Goal: Communication & Community: Answer question/provide support

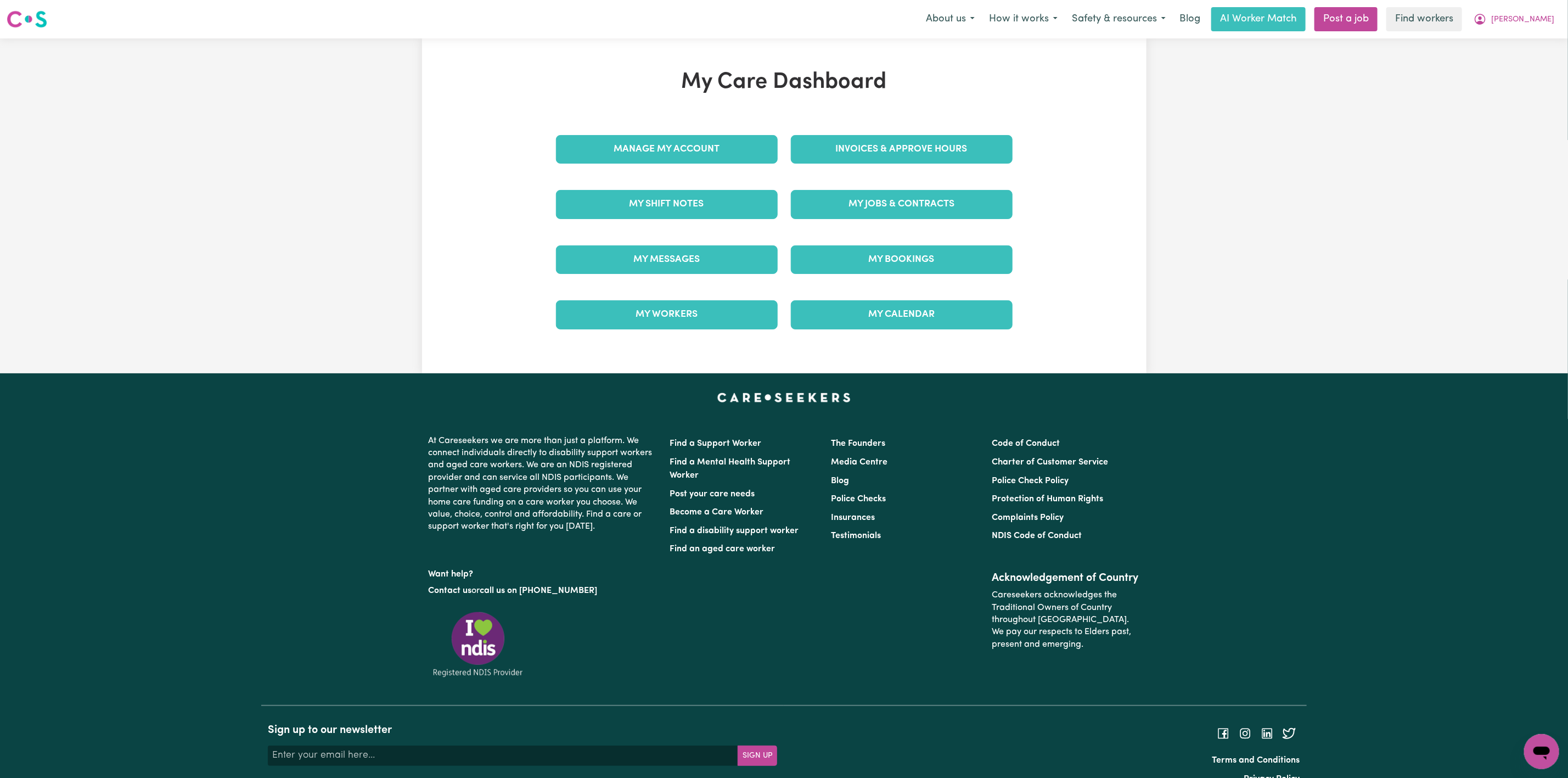
drag, startPoint x: 0, startPoint y: 0, endPoint x: 672, endPoint y: 272, distance: 725.0
click at [672, 272] on div "My Messages" at bounding box center [667, 259] width 235 height 55
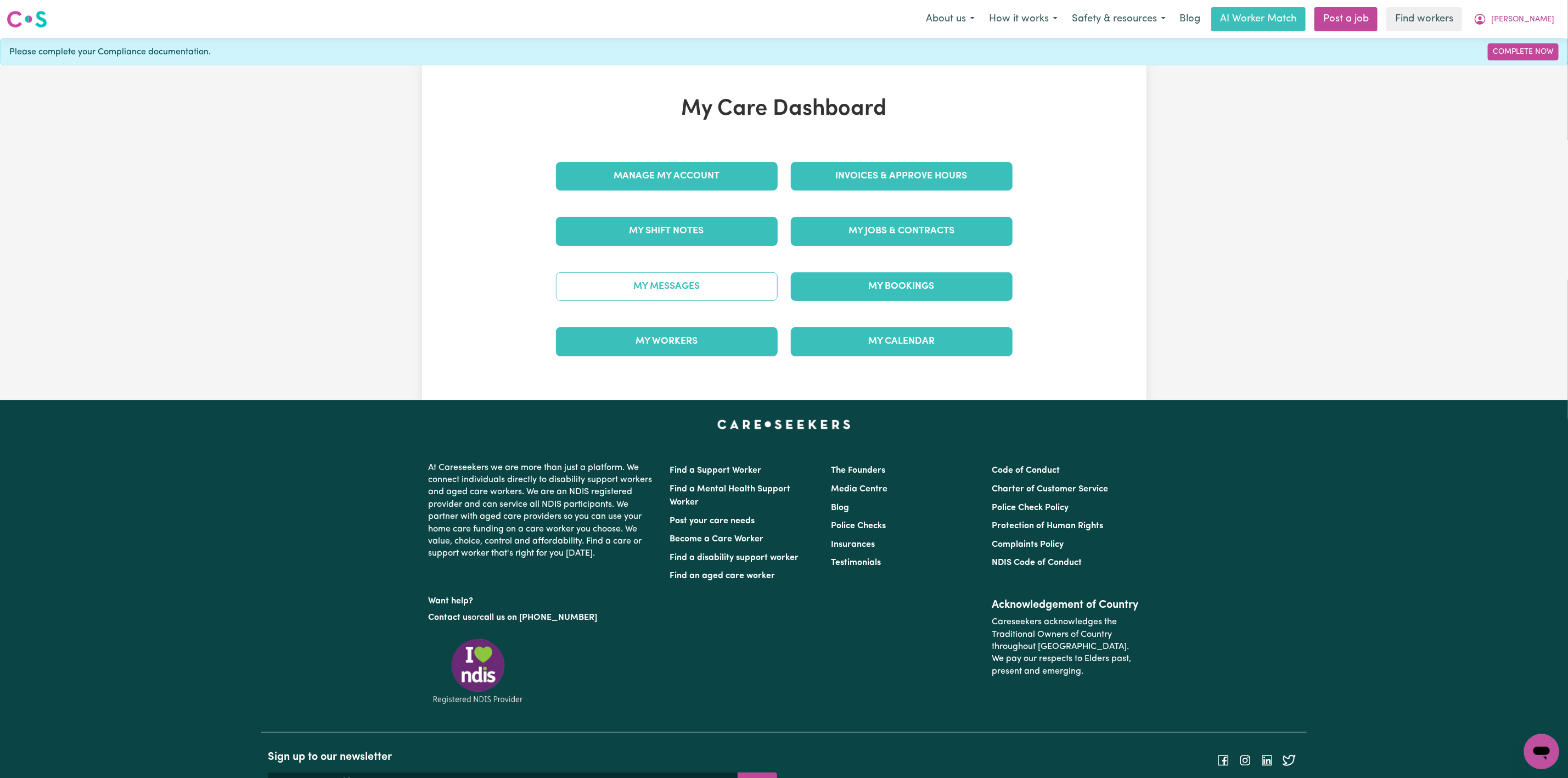
click at [685, 300] on link "My Messages" at bounding box center [667, 286] width 222 height 29
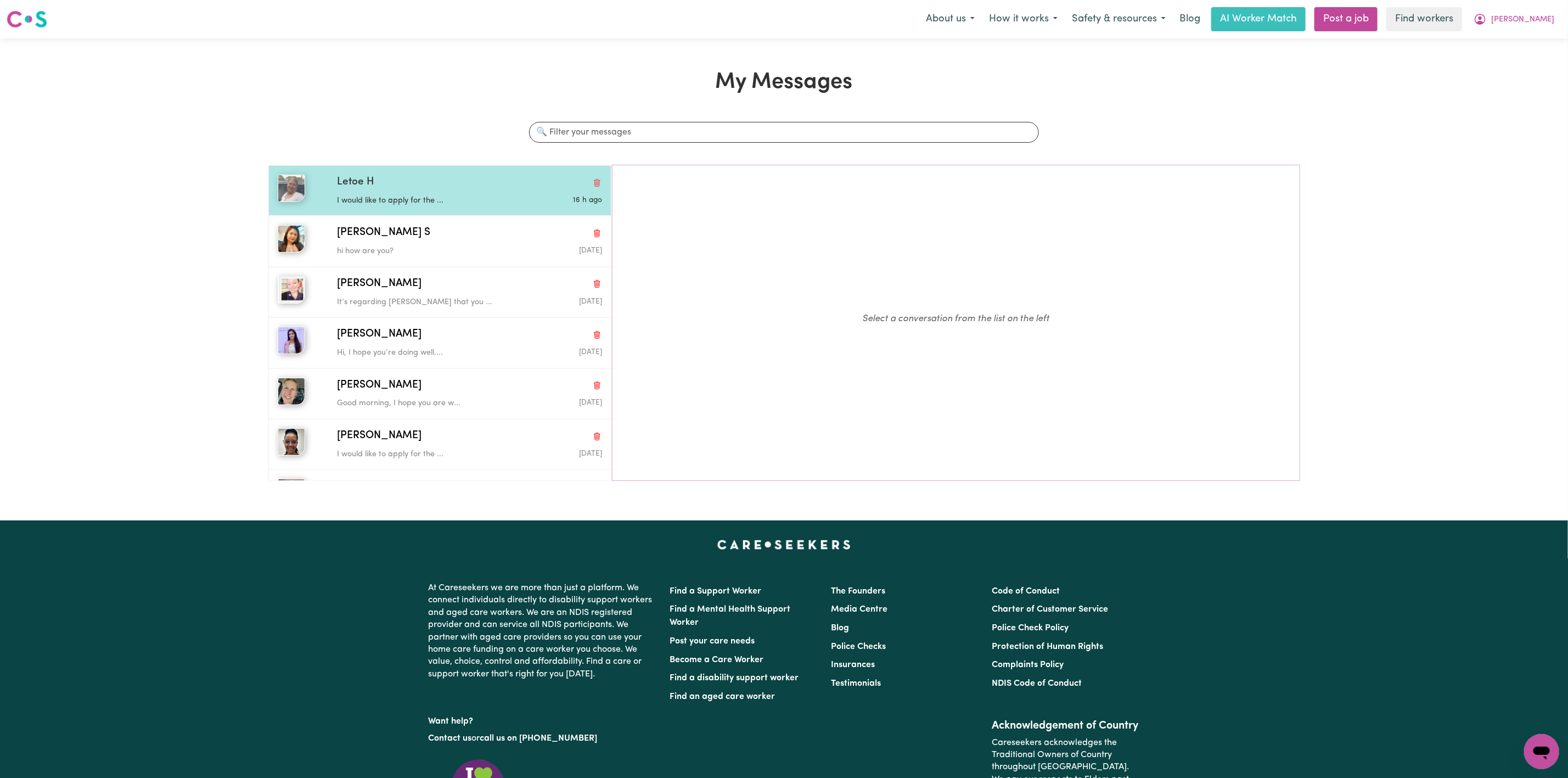
click at [458, 215] on div "Letoe H I would like to apply for the ... 16 h ago" at bounding box center [440, 190] width 343 height 51
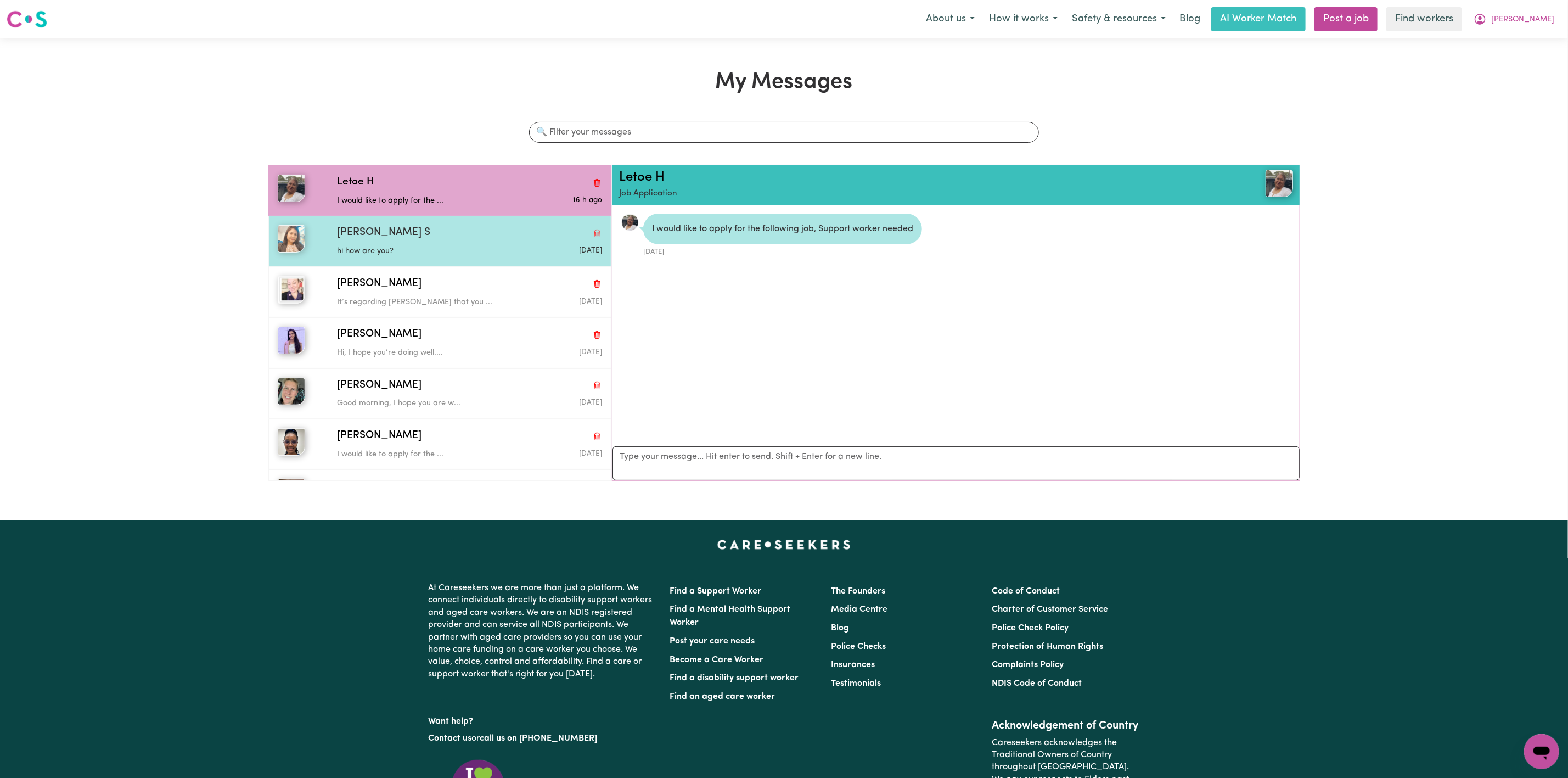
scroll to position [7, 0]
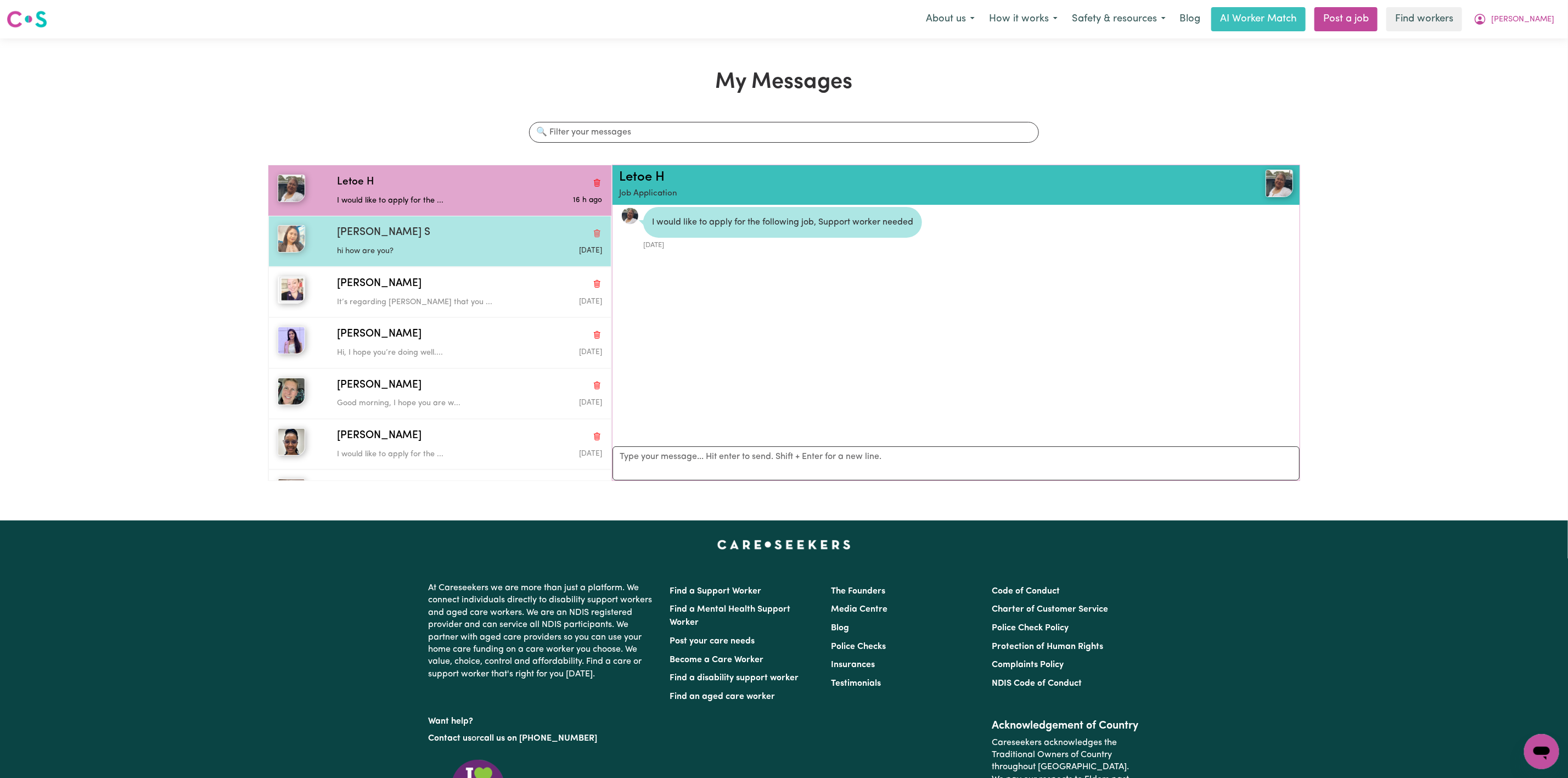
click at [452, 249] on p "hi how are you?" at bounding box center [425, 251] width 177 height 12
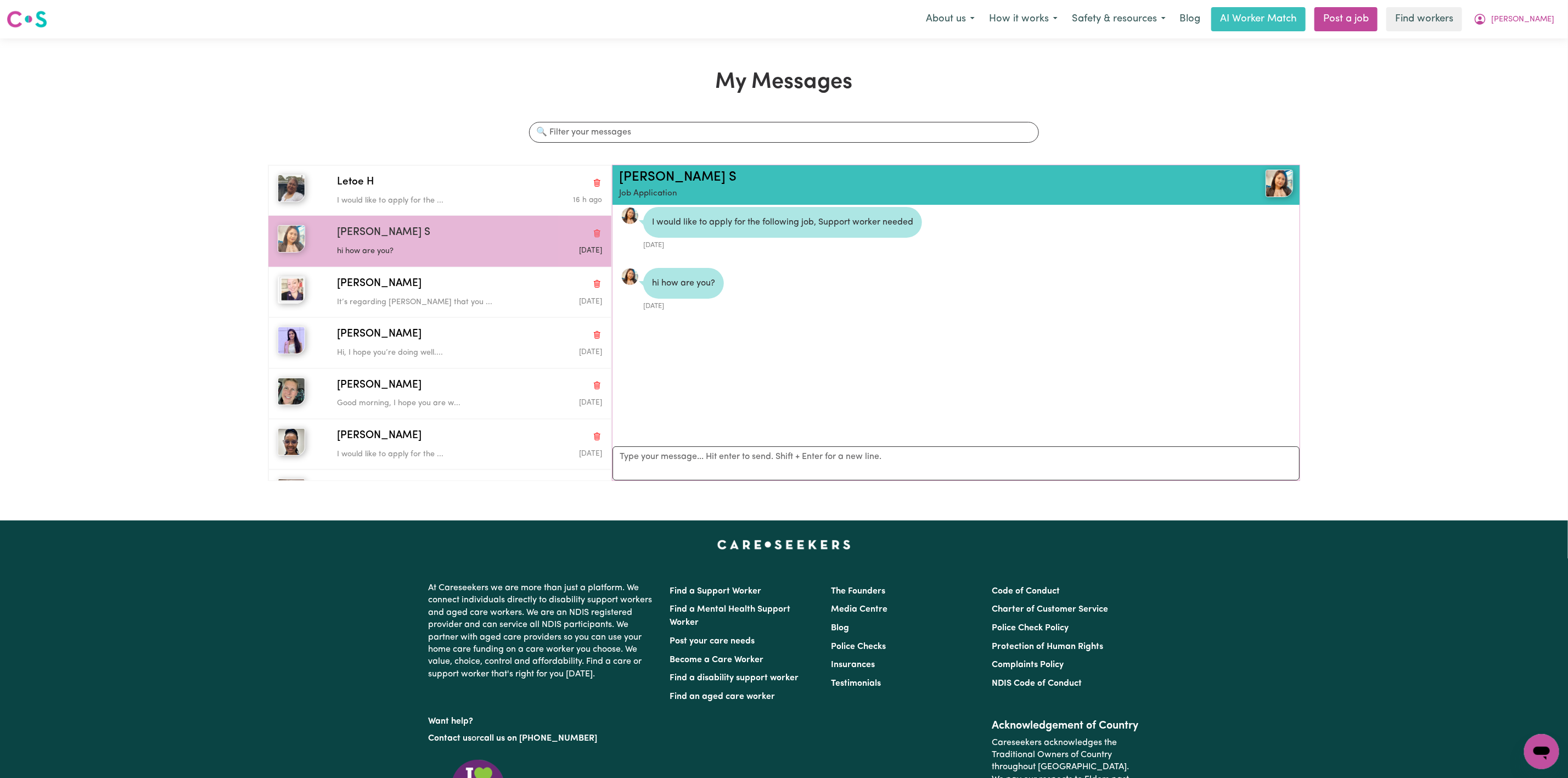
scroll to position [0, 0]
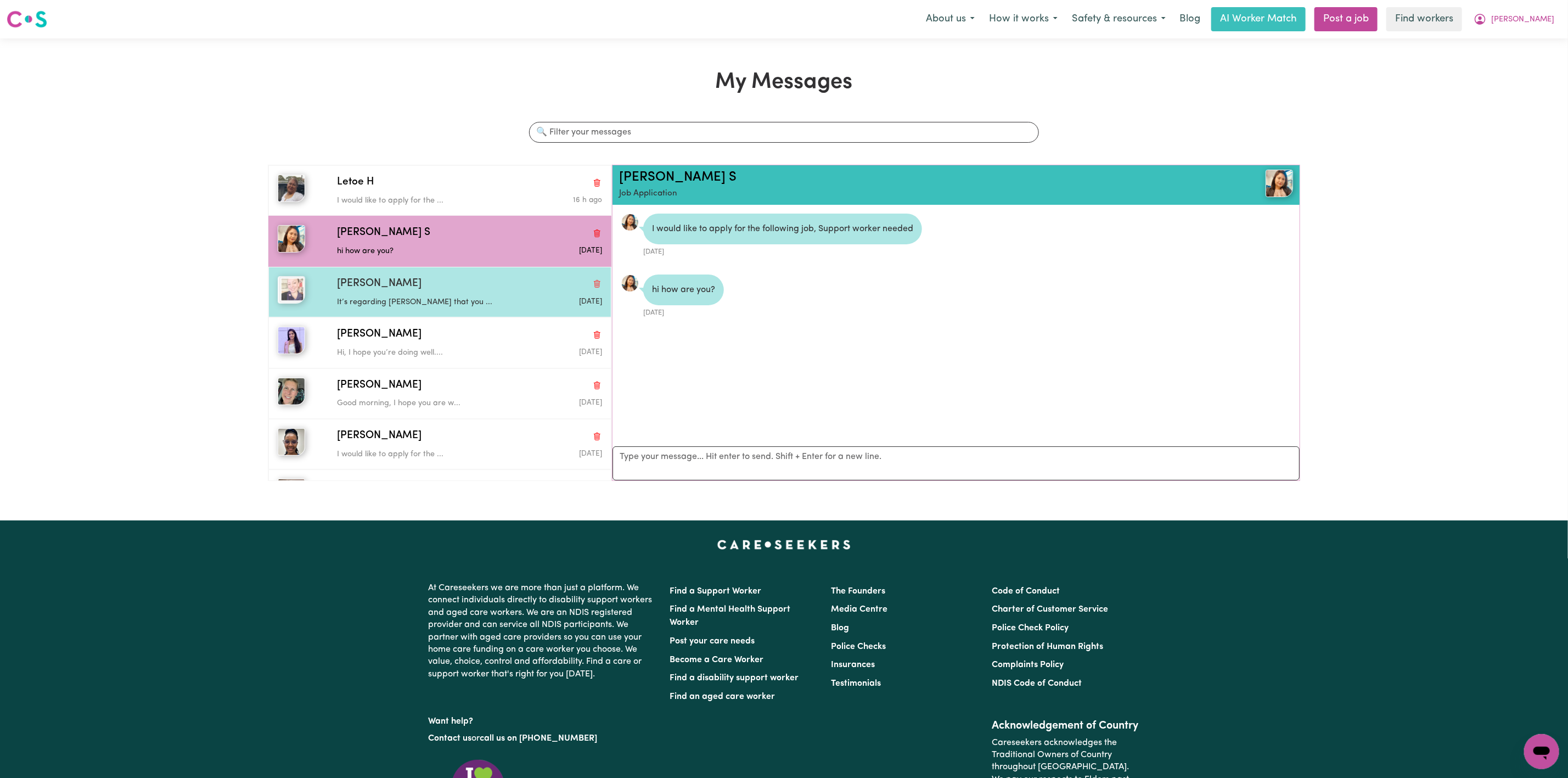
click at [459, 305] on p "It’s regarding [PERSON_NAME] that you ..." at bounding box center [425, 303] width 177 height 12
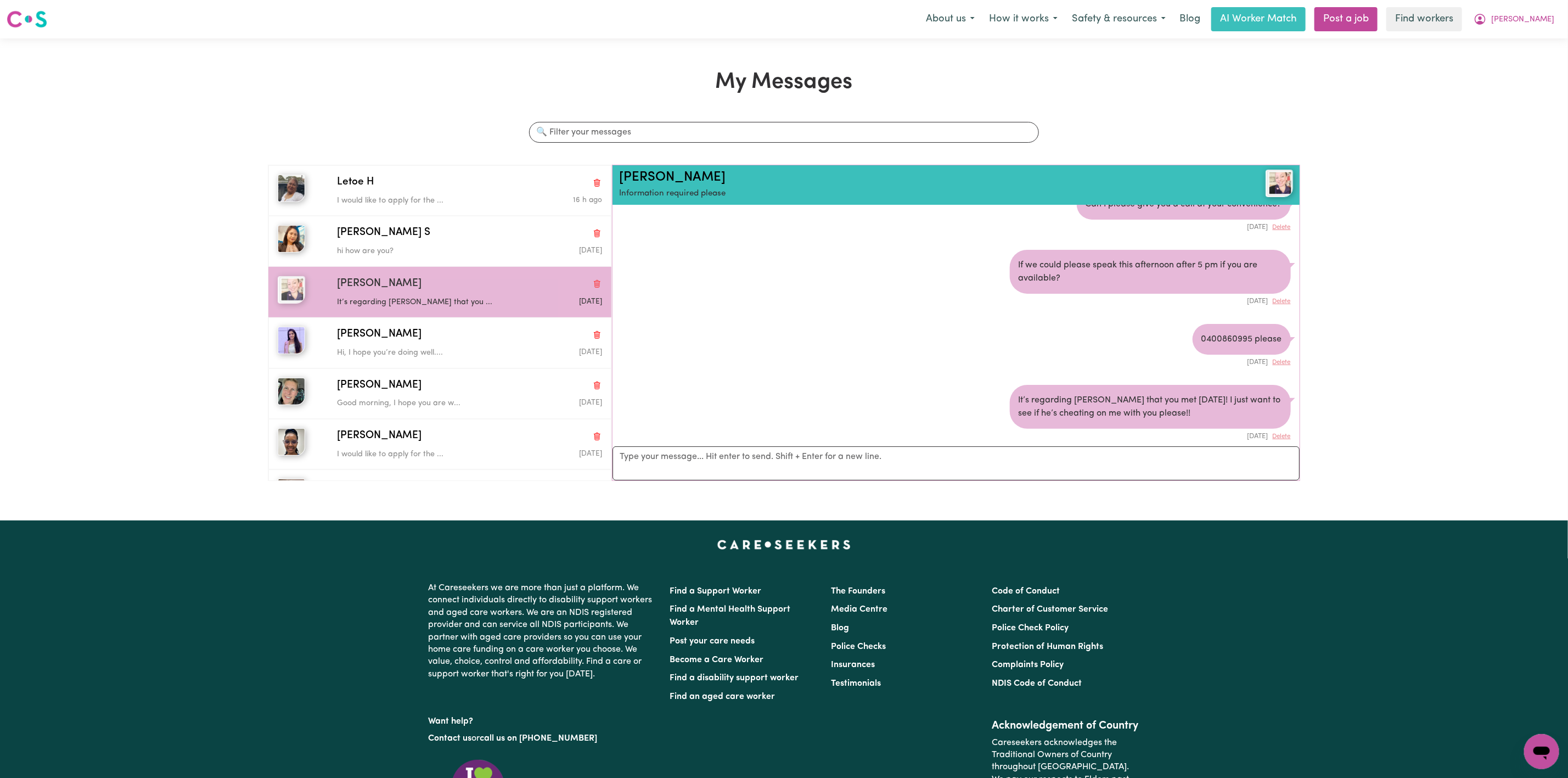
scroll to position [38, 0]
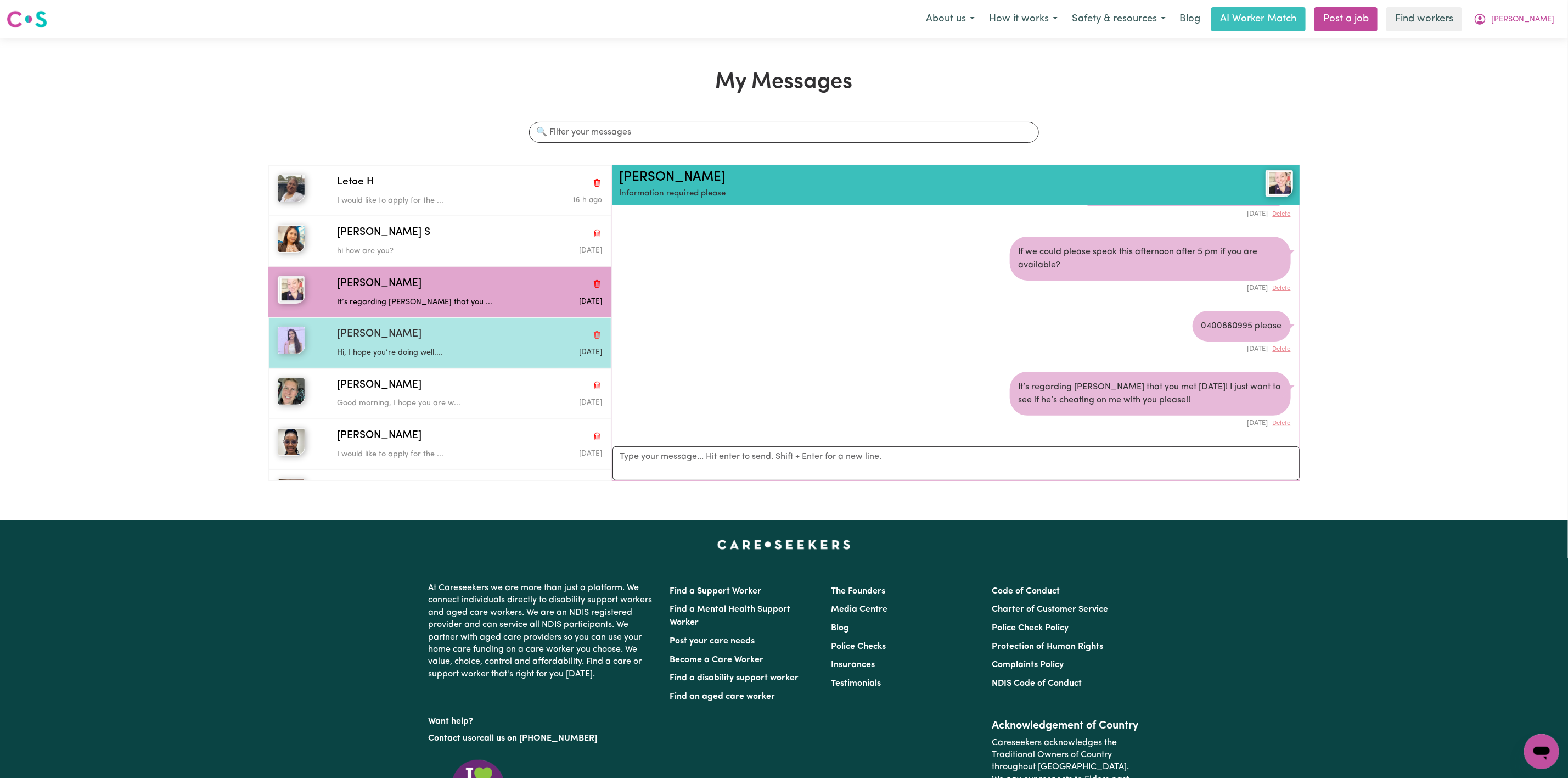
click at [434, 348] on div "Hi, I hope you’re doing well...." at bounding box center [425, 351] width 177 height 16
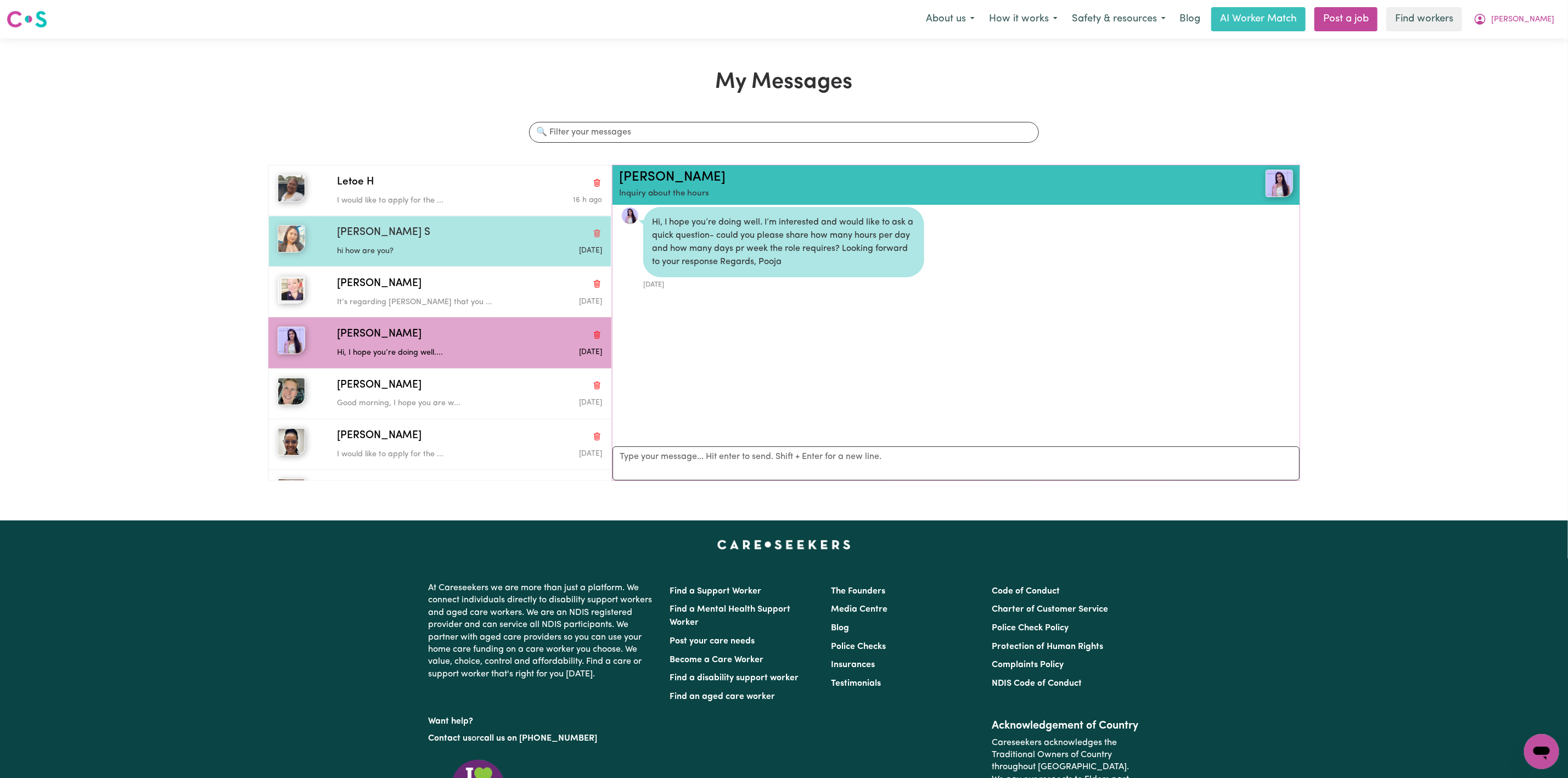
click at [507, 266] on div "[PERSON_NAME] S hi how are you? [DATE]" at bounding box center [440, 241] width 343 height 51
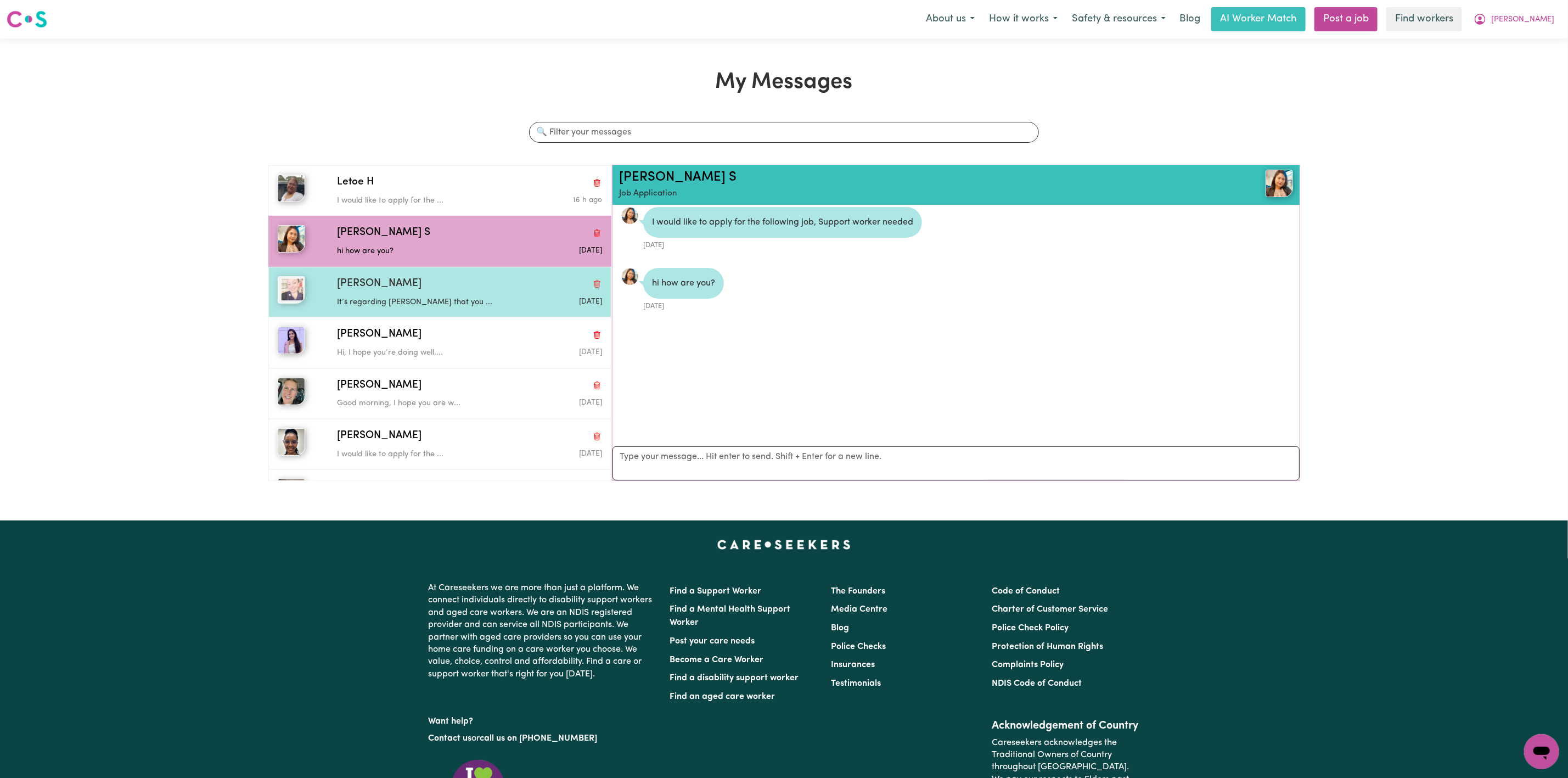
click at [470, 282] on div "[PERSON_NAME]" at bounding box center [469, 284] width 265 height 16
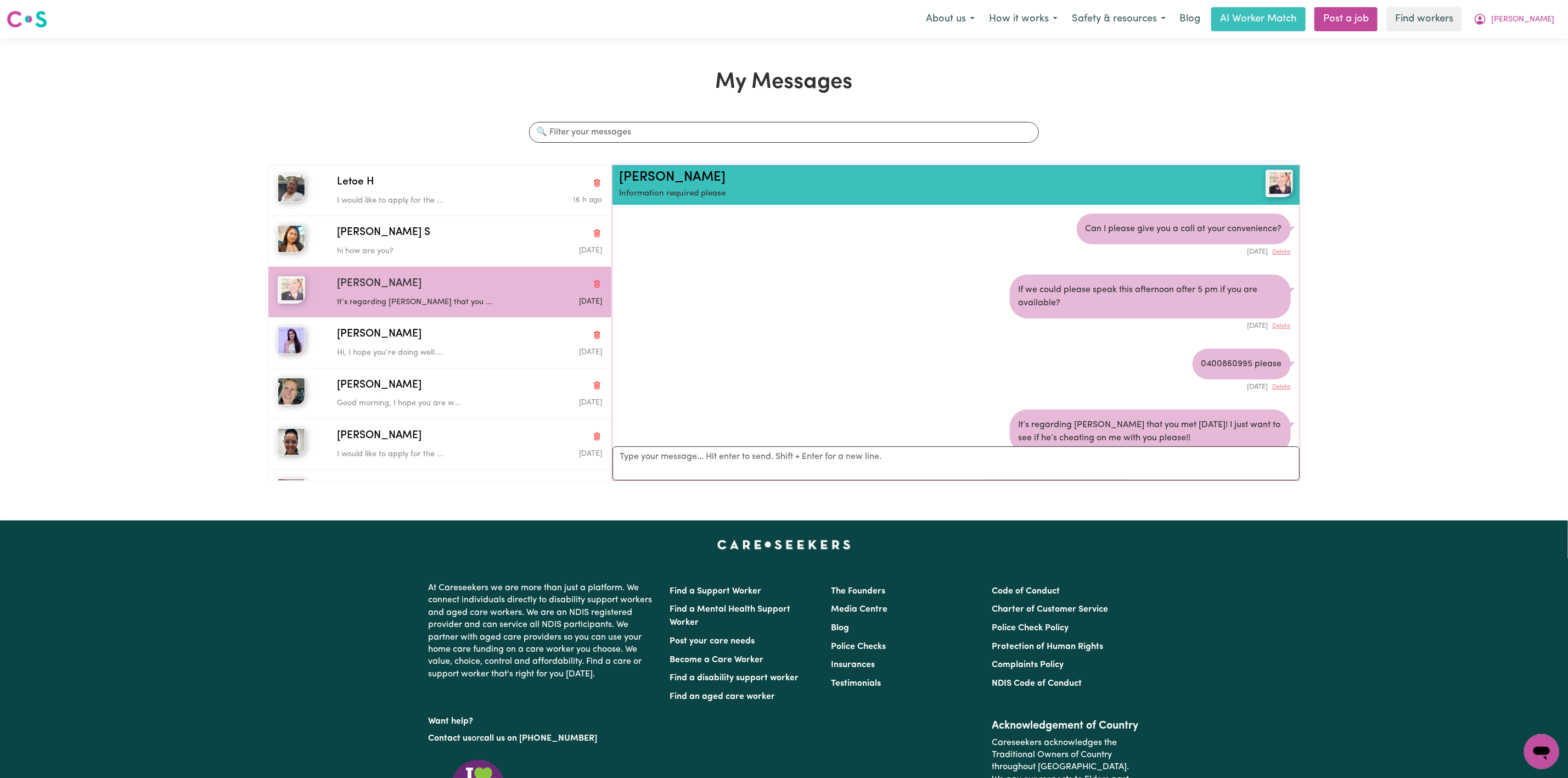
scroll to position [38, 0]
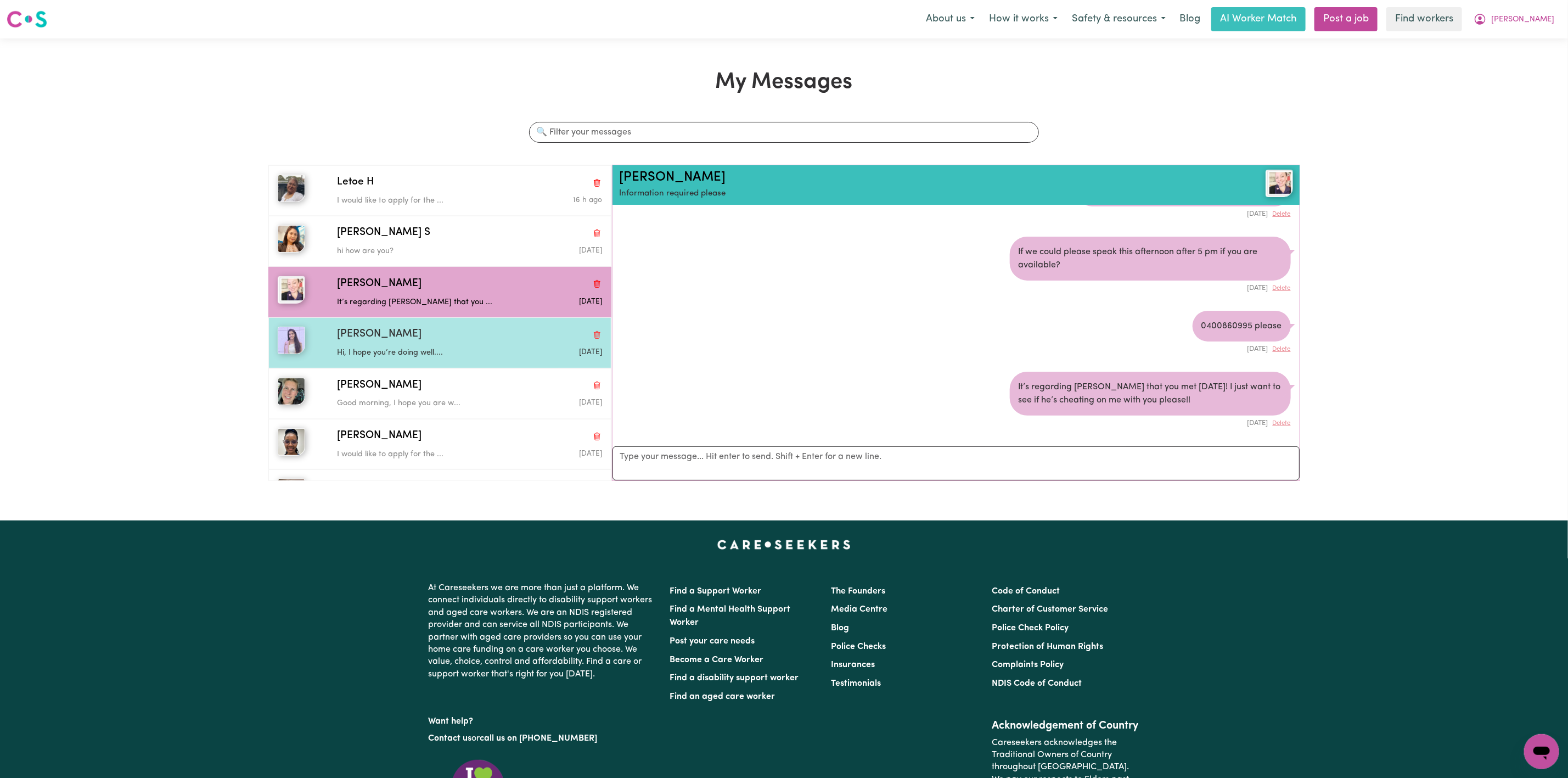
click at [402, 340] on div "[PERSON_NAME]" at bounding box center [469, 335] width 265 height 16
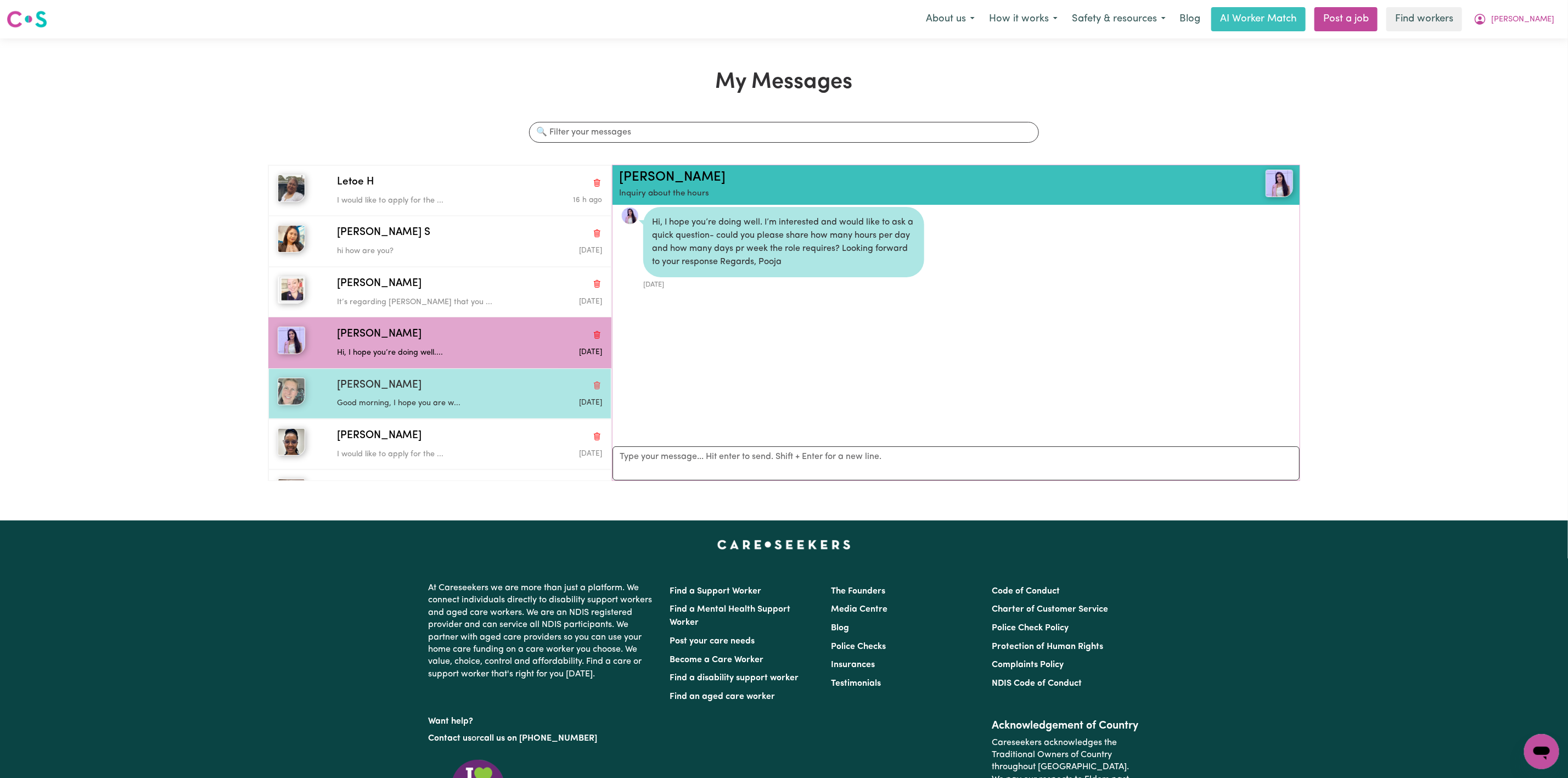
click at [473, 381] on div "[PERSON_NAME]" at bounding box center [469, 386] width 265 height 16
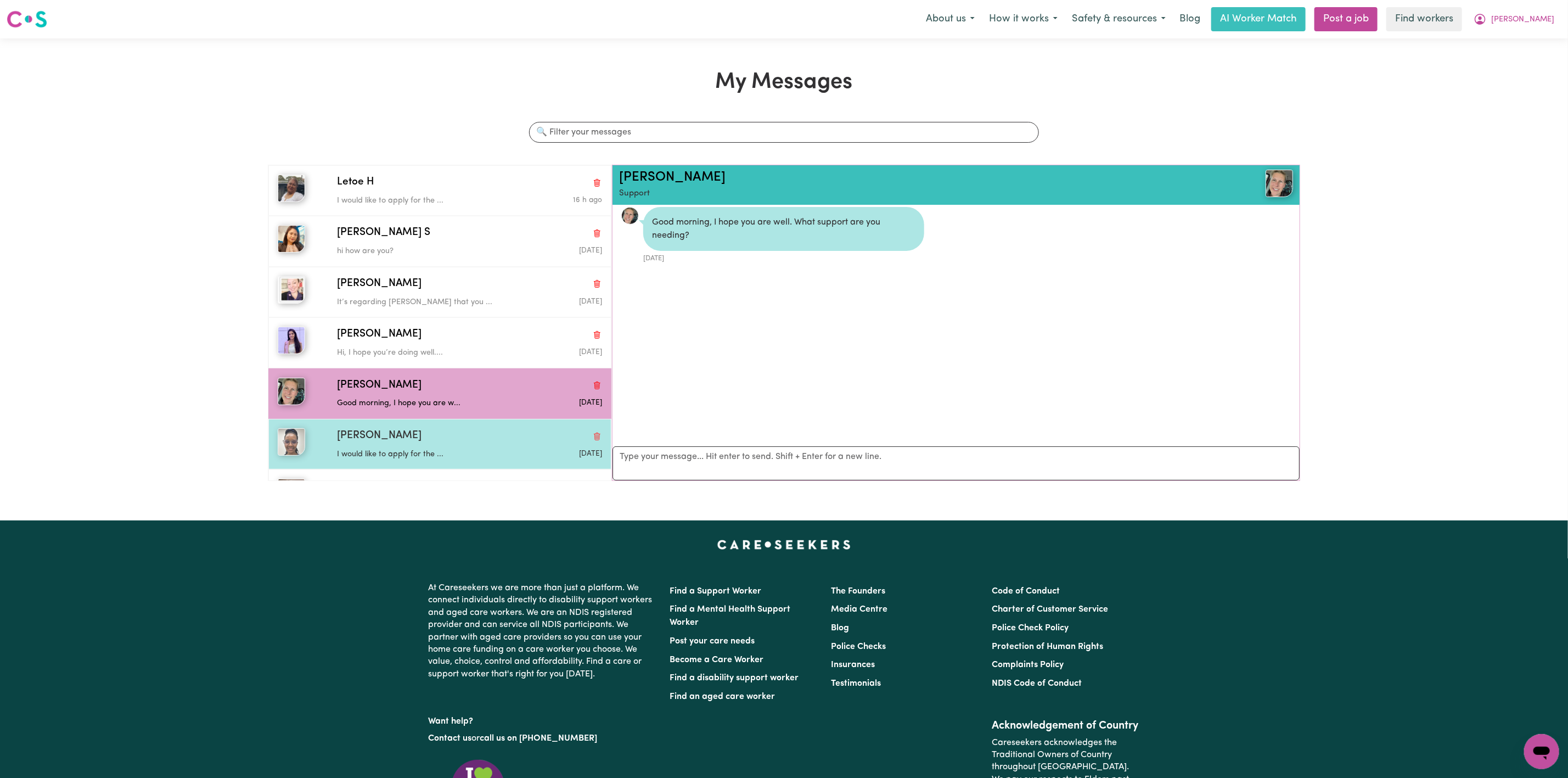
click at [491, 437] on div "[PERSON_NAME]" at bounding box center [469, 436] width 265 height 16
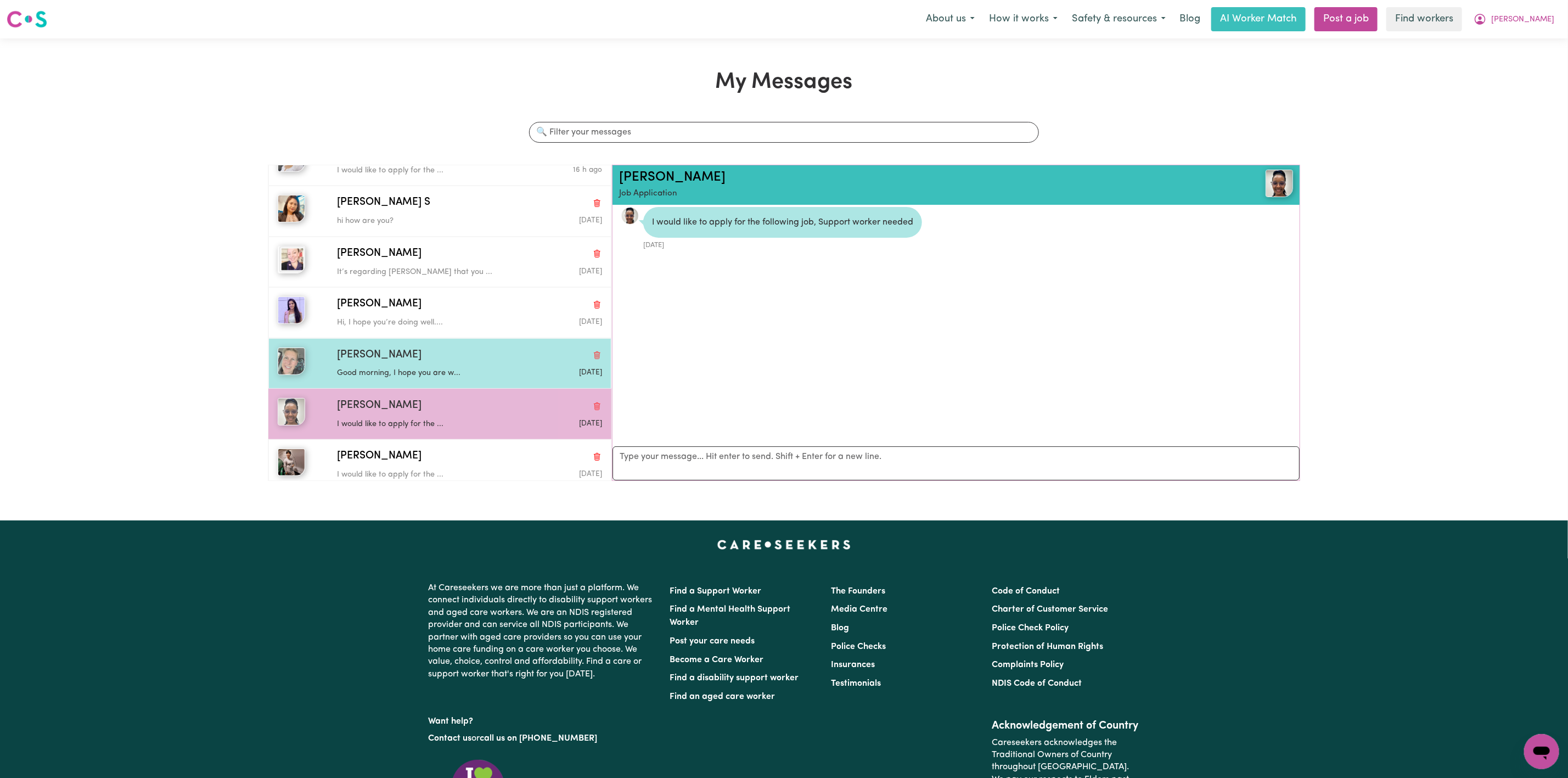
scroll to position [43, 0]
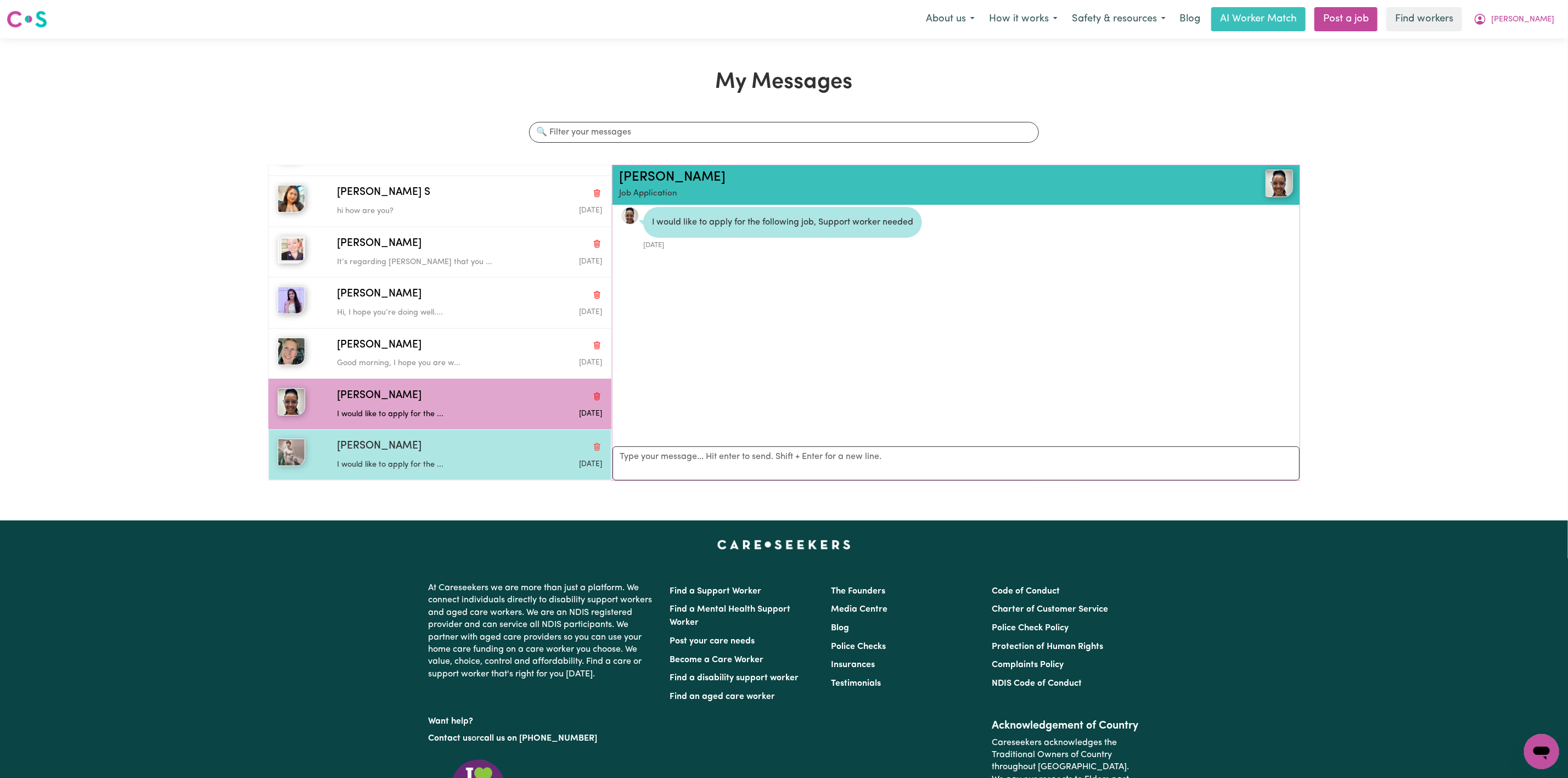
click at [416, 465] on p "I would like to apply for the ..." at bounding box center [425, 465] width 177 height 12
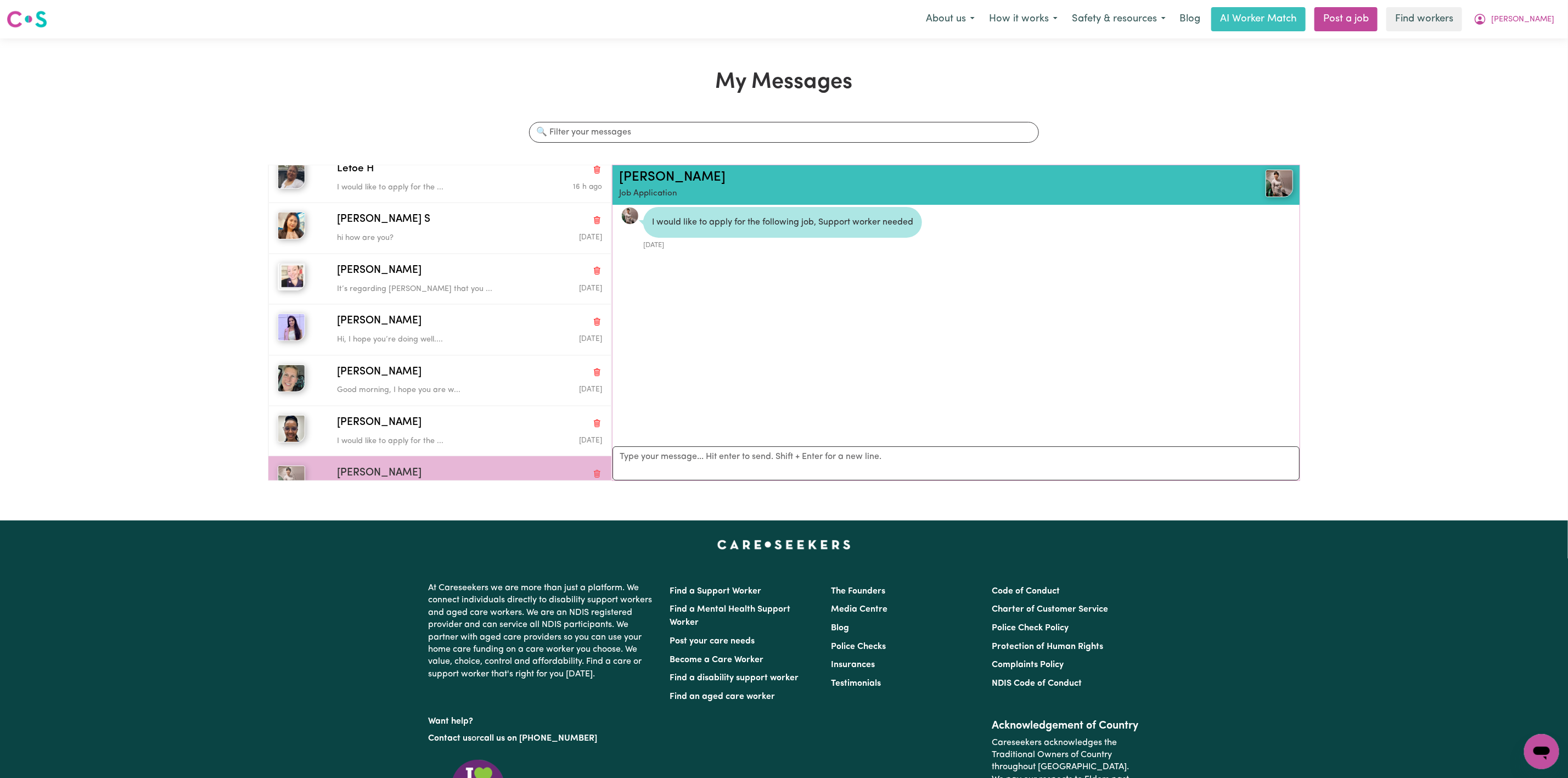
scroll to position [0, 0]
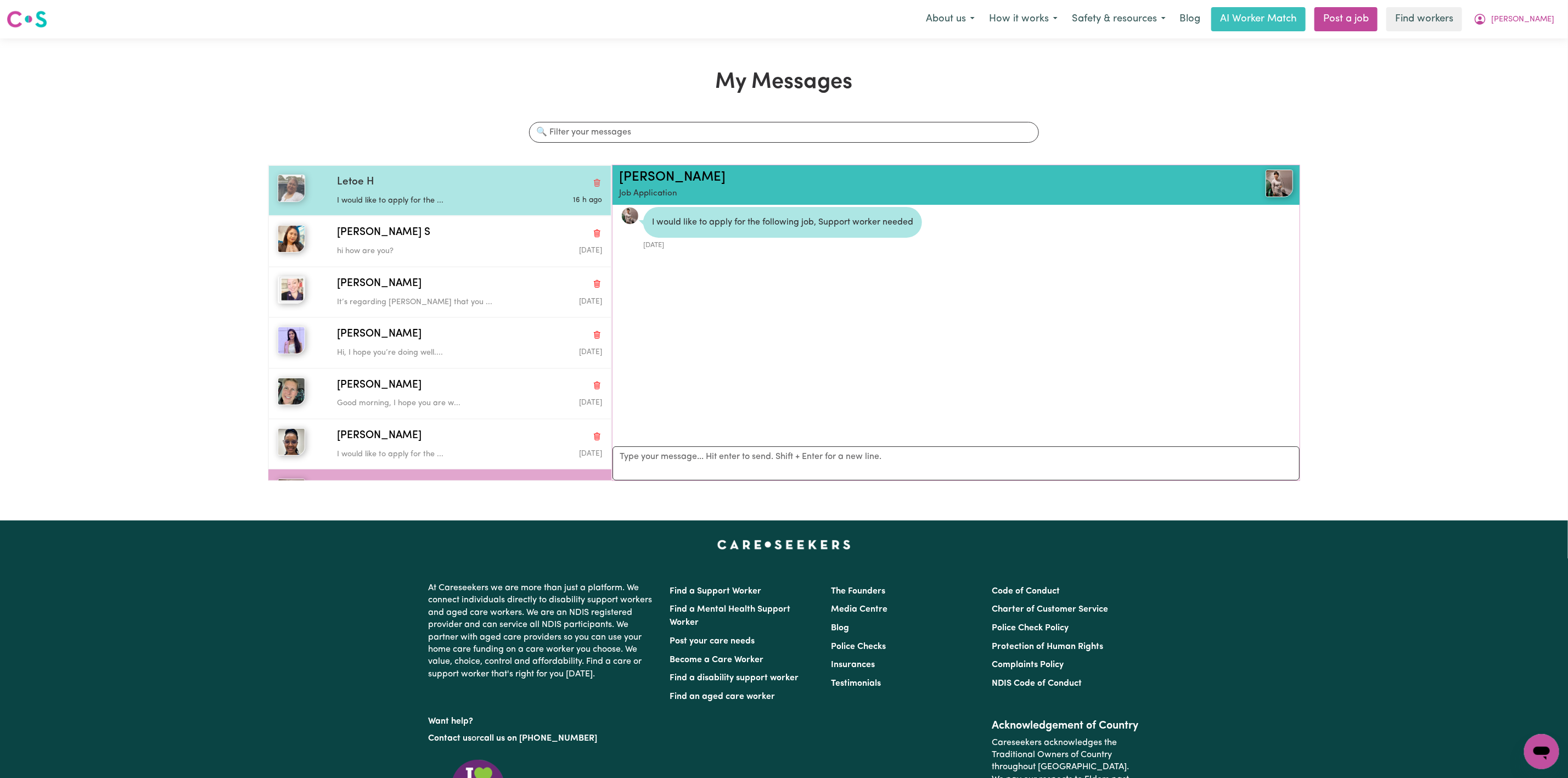
click at [460, 181] on div "Letoe H" at bounding box center [469, 183] width 265 height 16
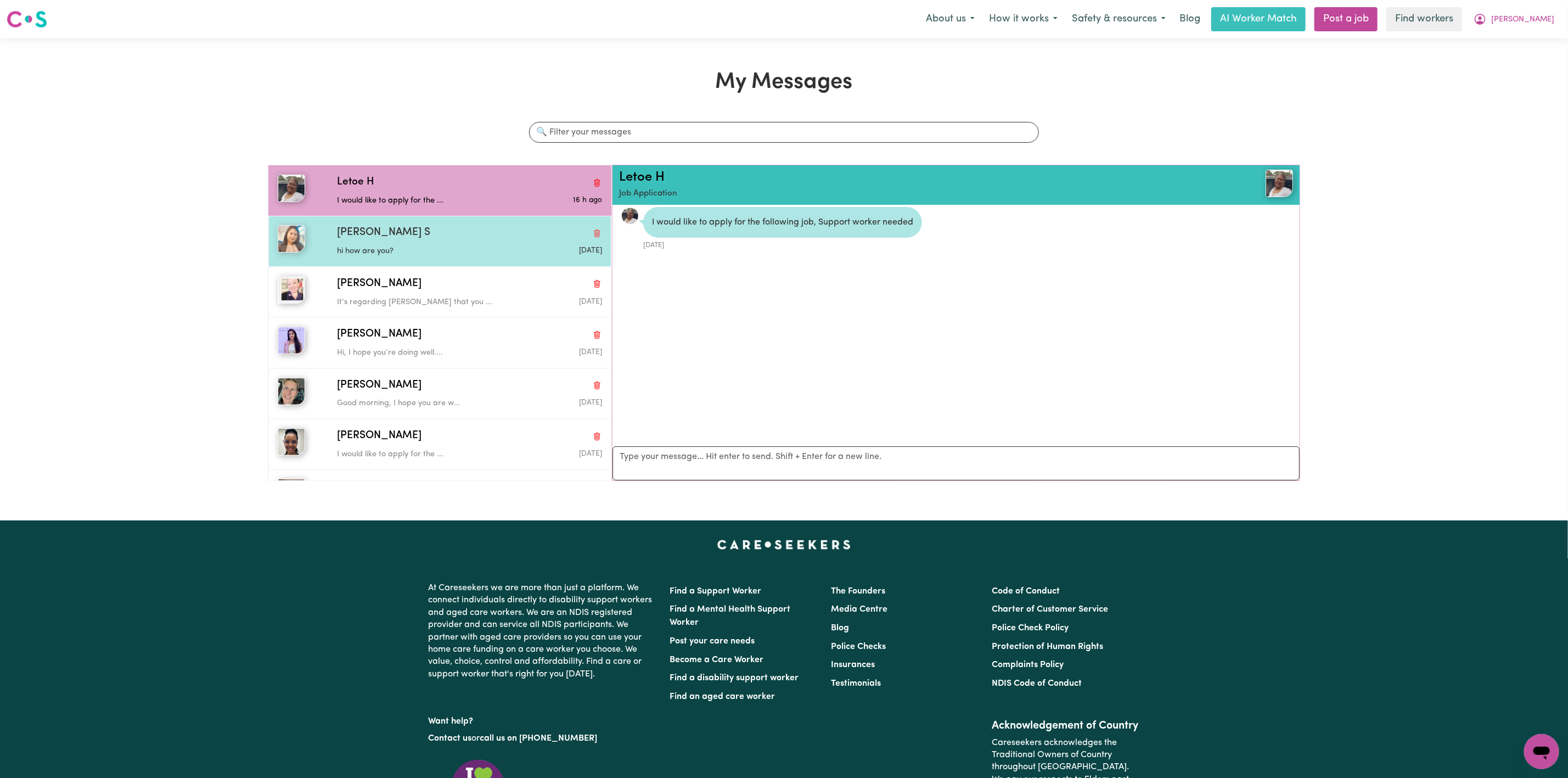
click at [470, 259] on div "[PERSON_NAME] S hi how are you? [DATE]" at bounding box center [440, 241] width 343 height 51
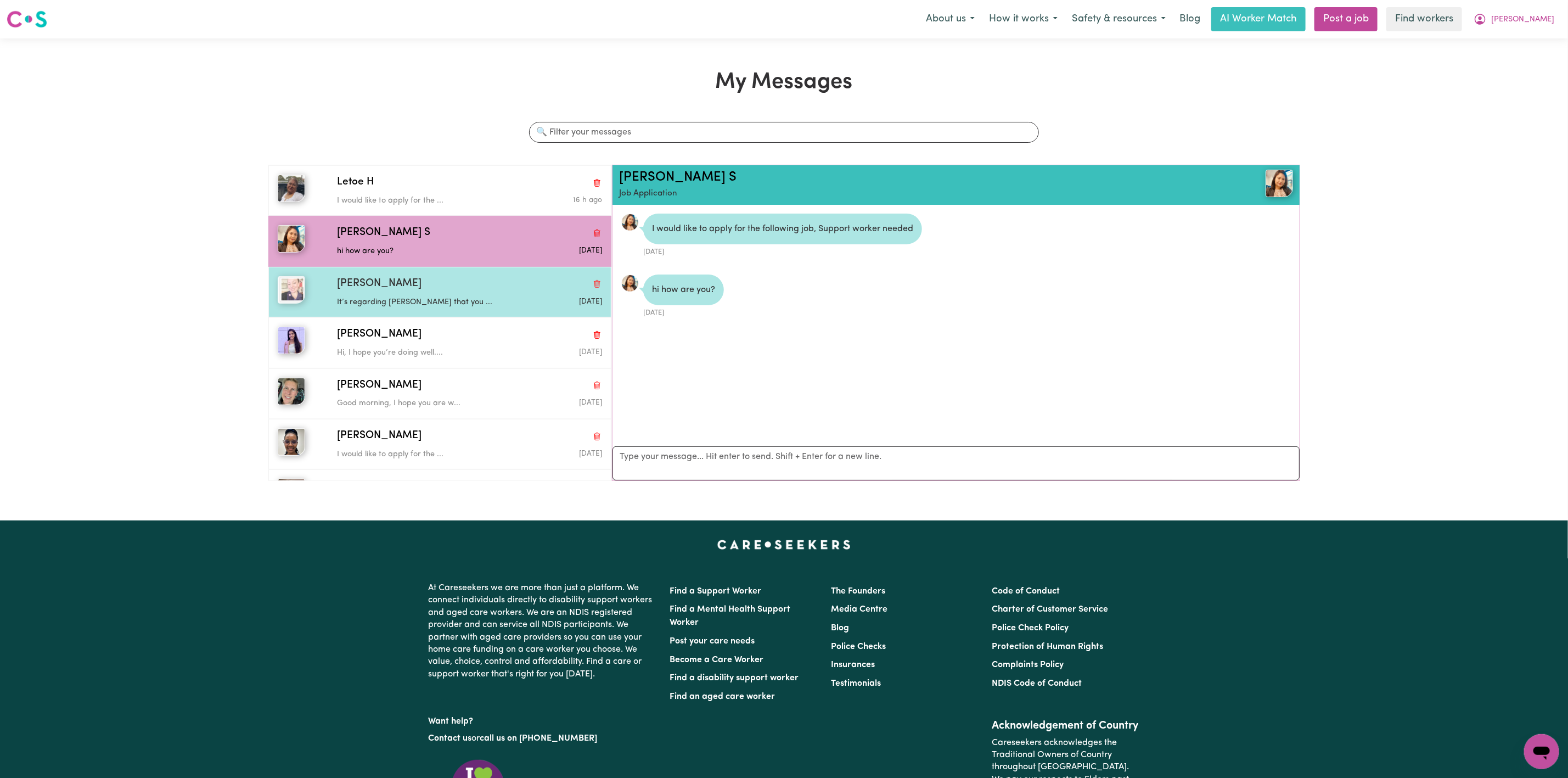
click at [372, 287] on div "[PERSON_NAME]" at bounding box center [469, 284] width 265 height 16
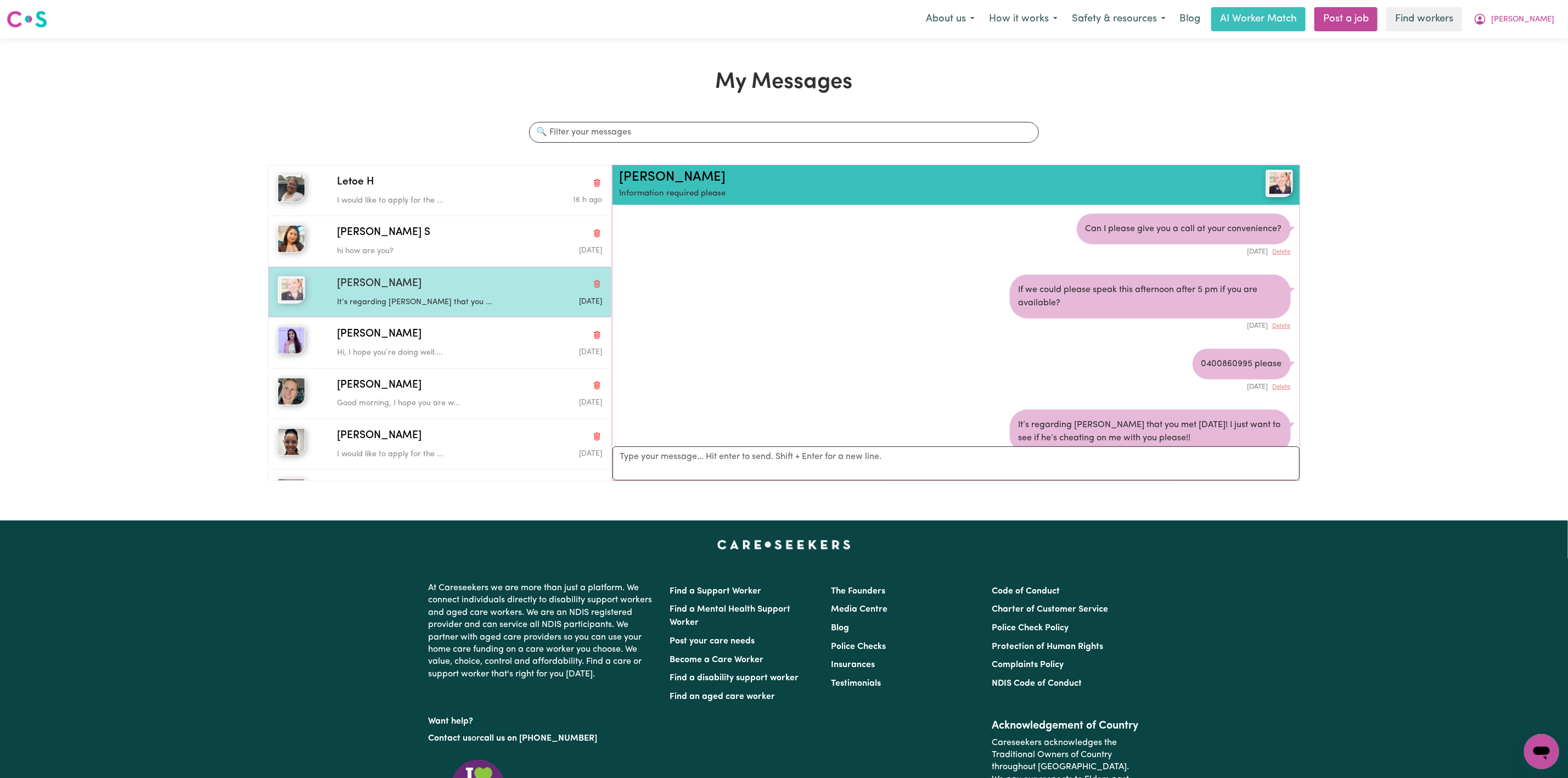
scroll to position [38, 0]
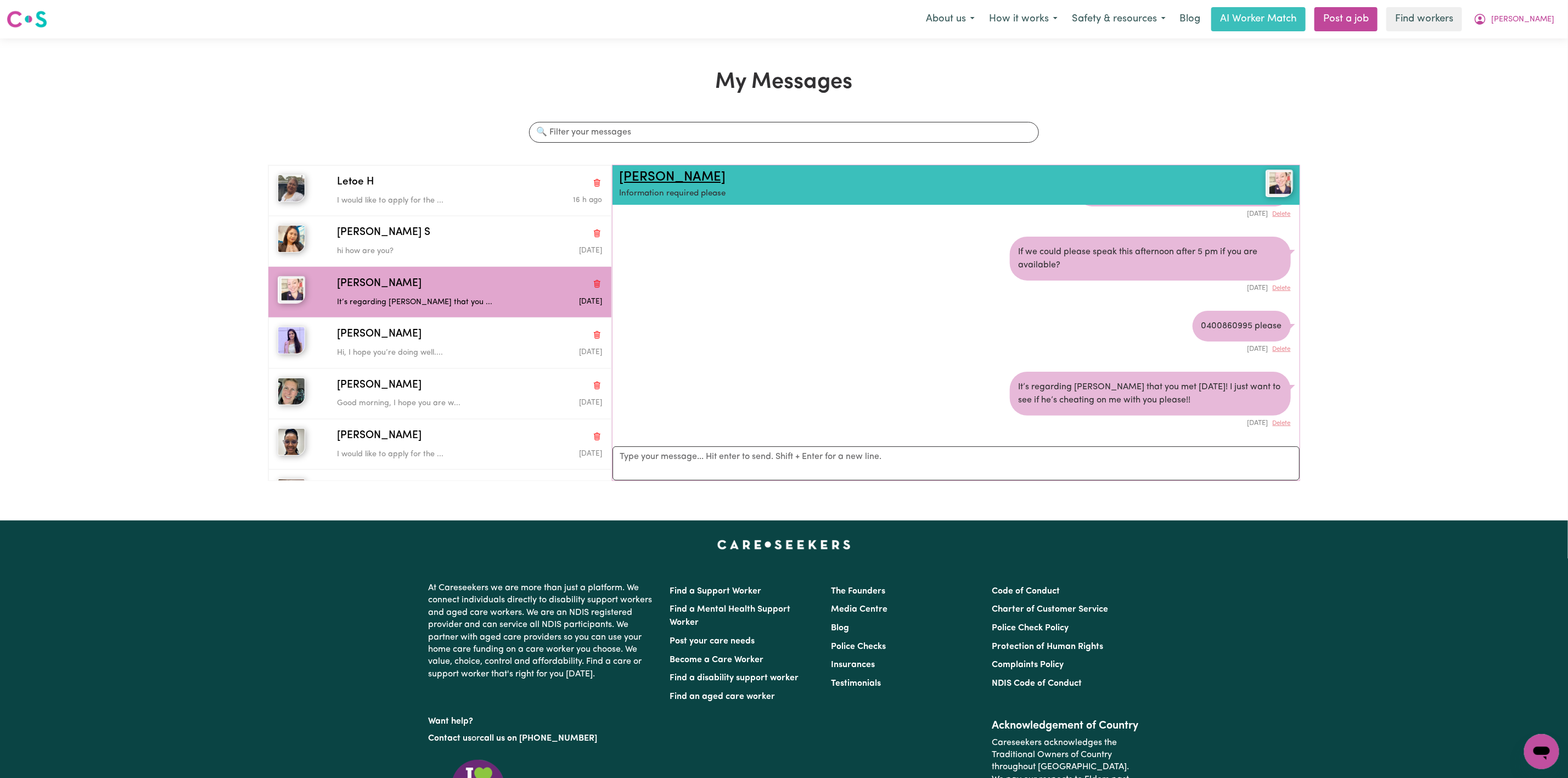
click at [641, 175] on link "[PERSON_NAME]" at bounding box center [672, 177] width 107 height 13
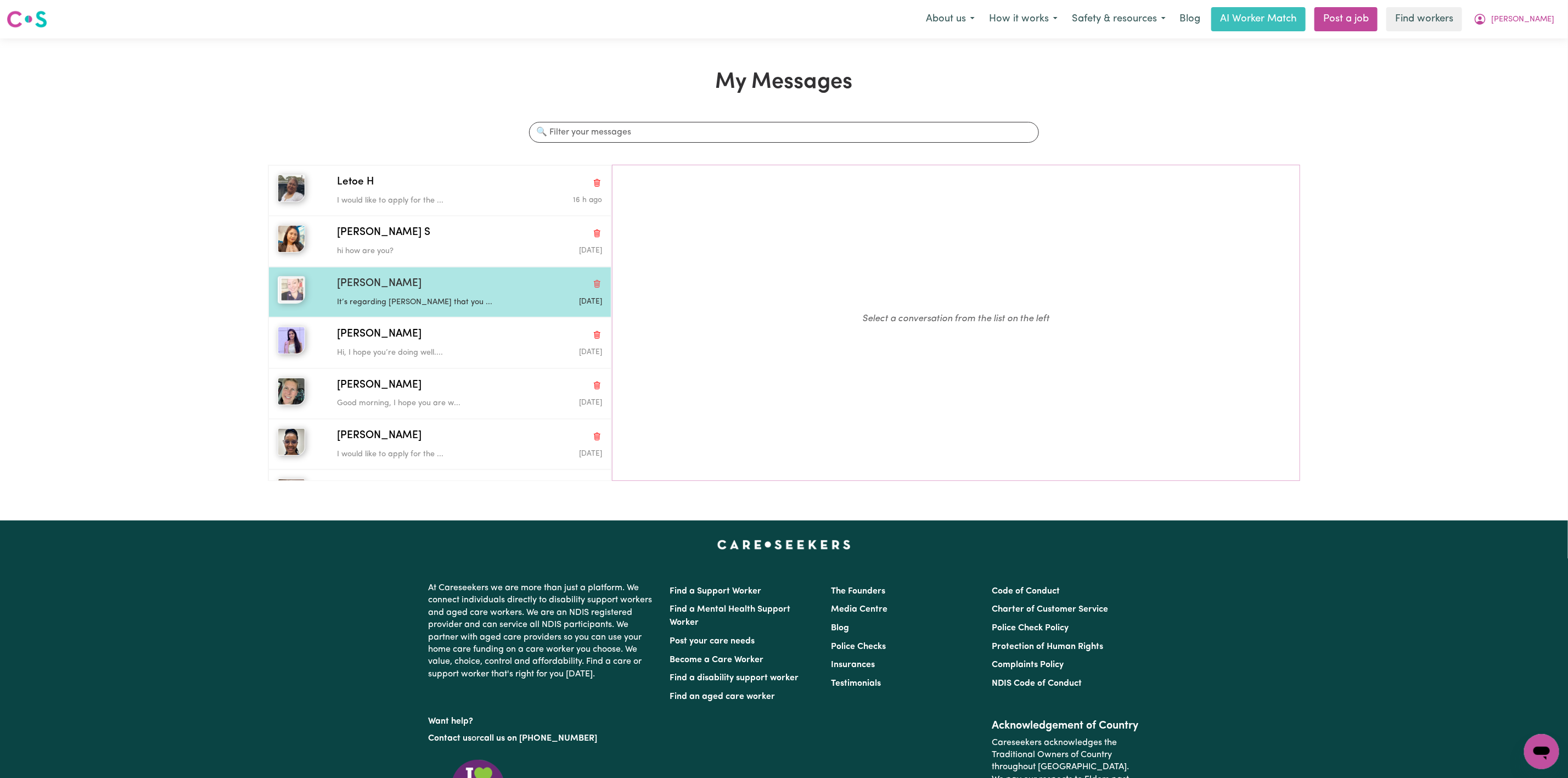
click at [427, 288] on div "[PERSON_NAME]" at bounding box center [469, 284] width 265 height 16
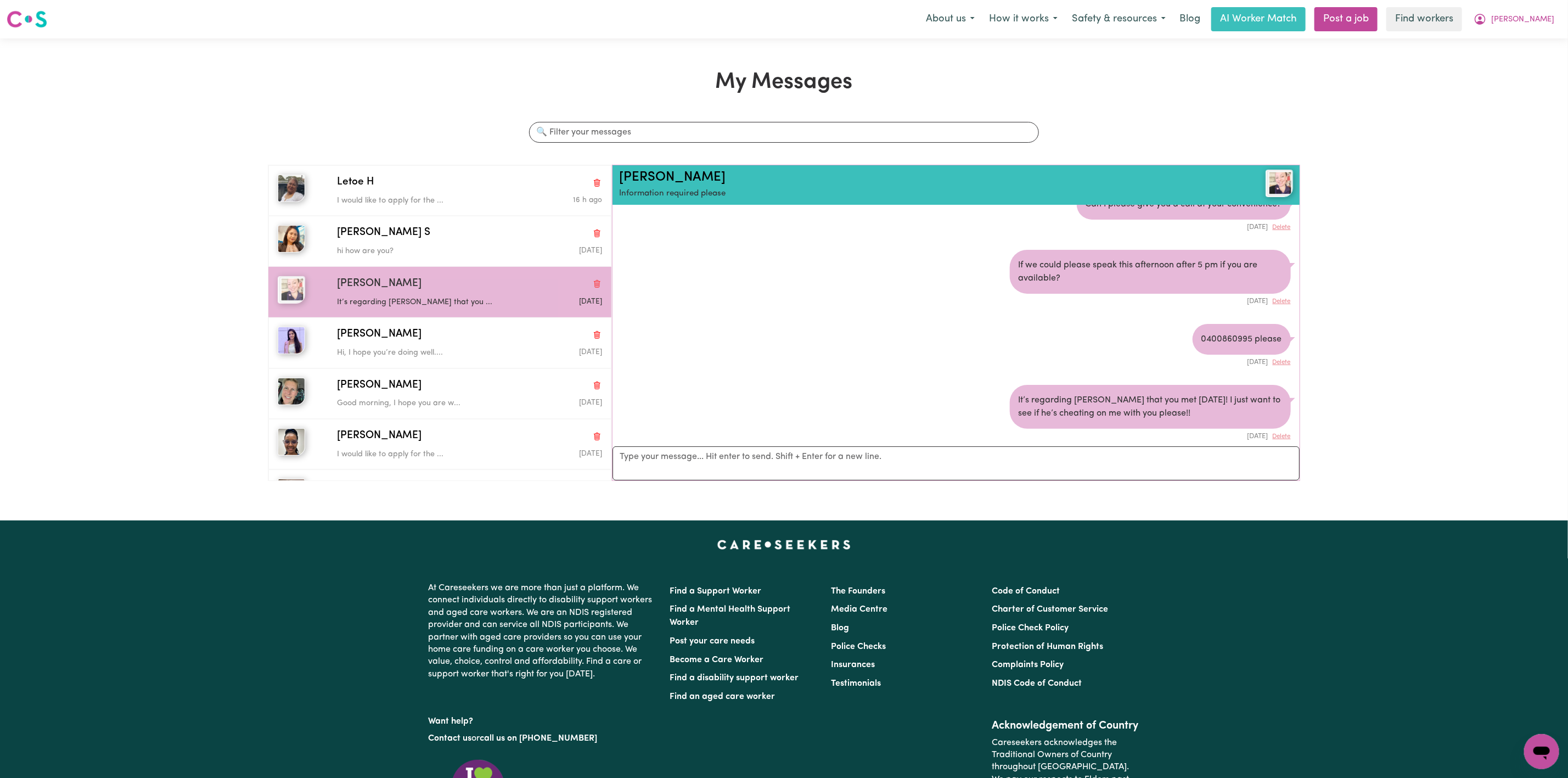
scroll to position [38, 0]
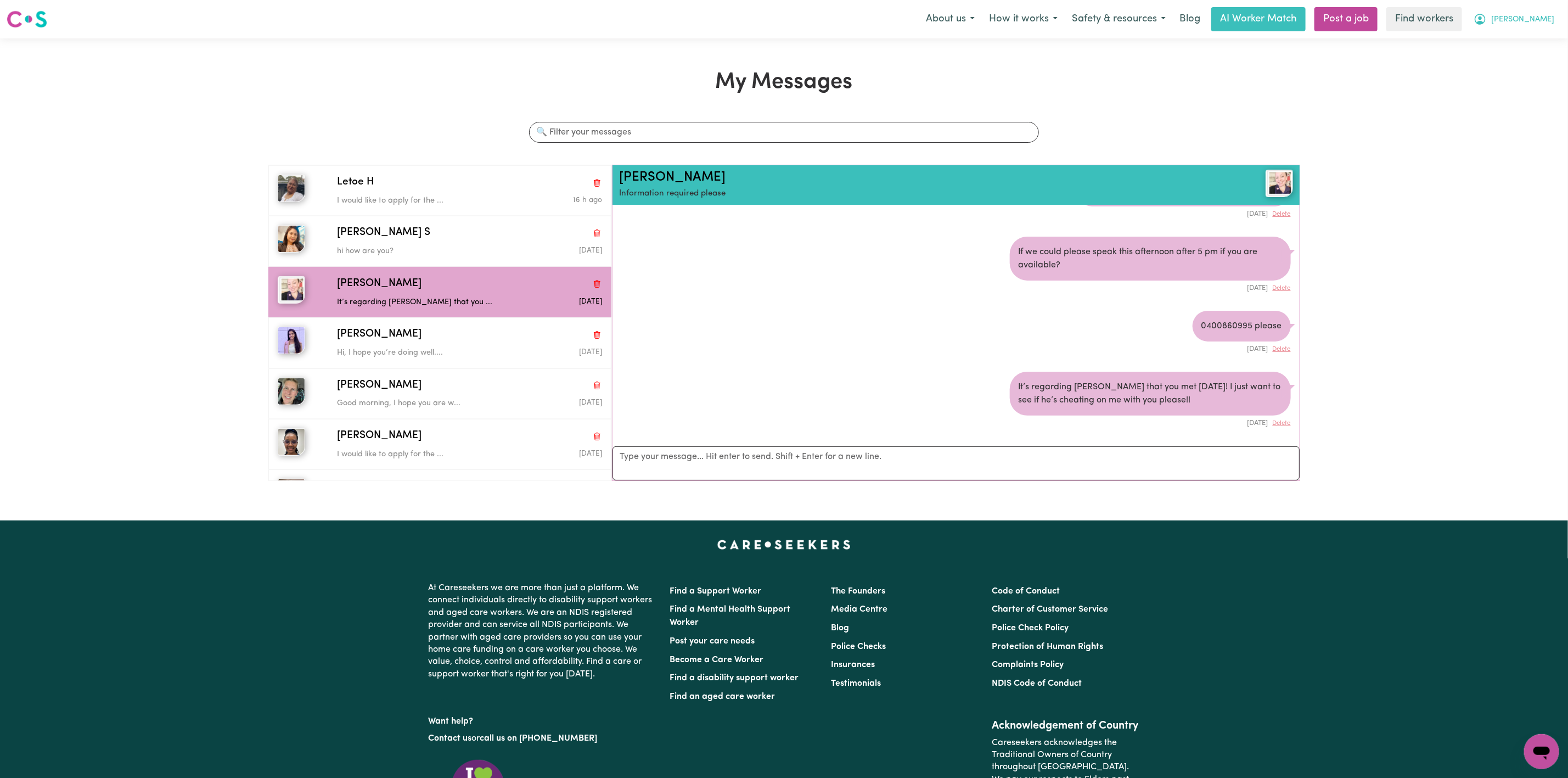
click at [1537, 26] on button "[PERSON_NAME]" at bounding box center [1513, 19] width 95 height 23
click at [1522, 43] on link "My Dashboard" at bounding box center [1517, 42] width 87 height 21
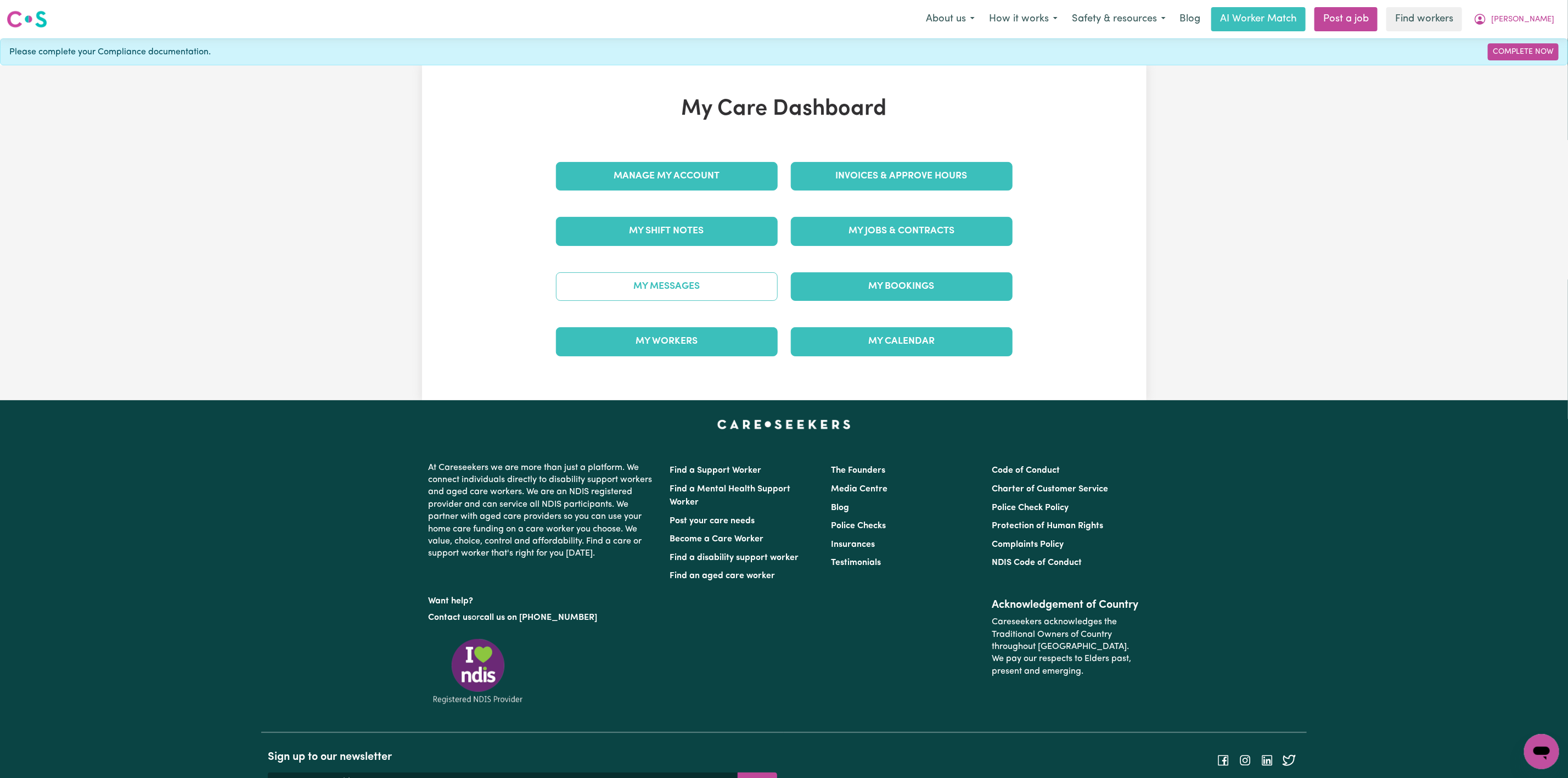
click at [662, 288] on link "My Messages" at bounding box center [667, 286] width 222 height 29
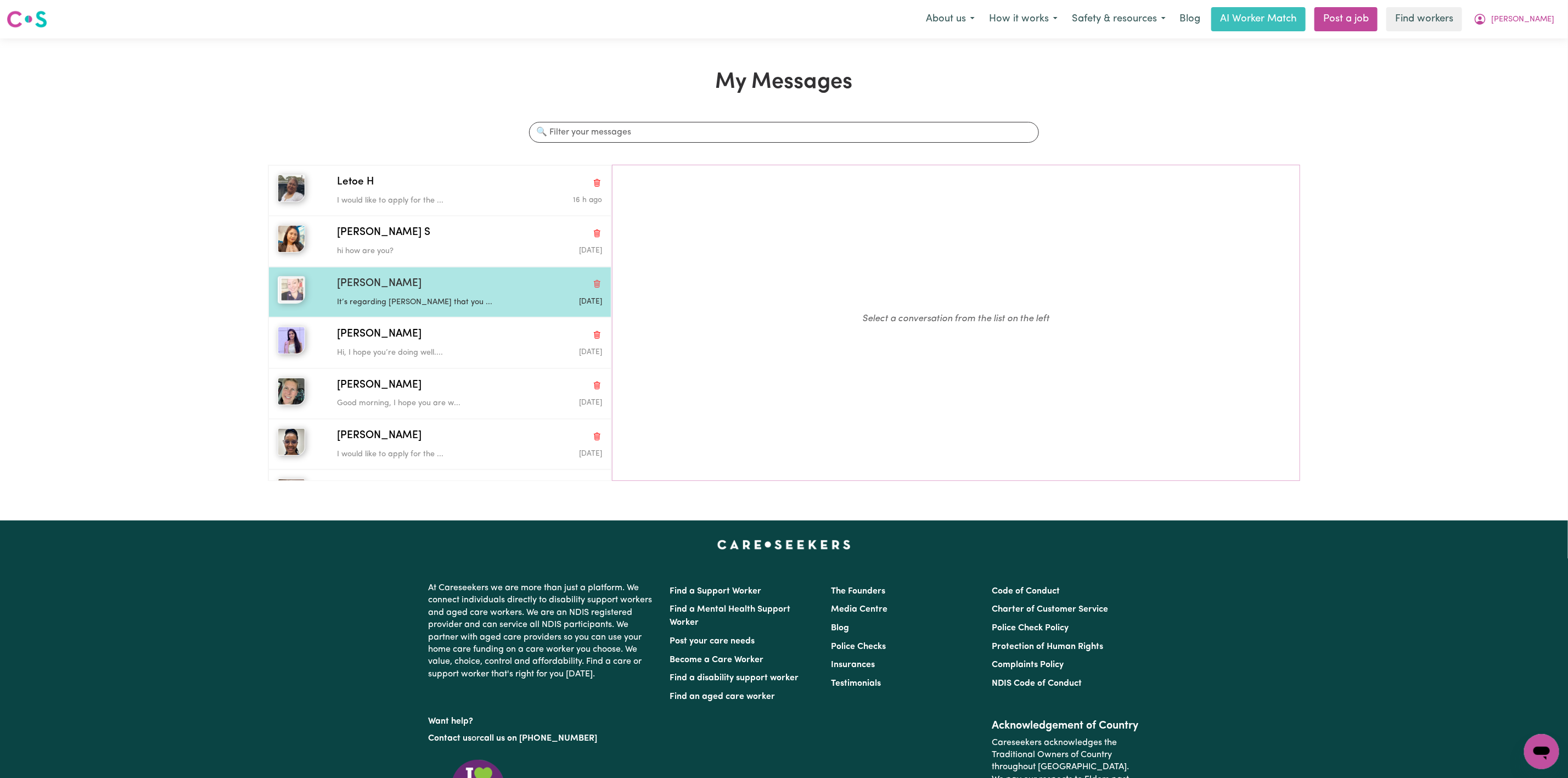
click at [432, 290] on div "[PERSON_NAME]" at bounding box center [469, 284] width 265 height 16
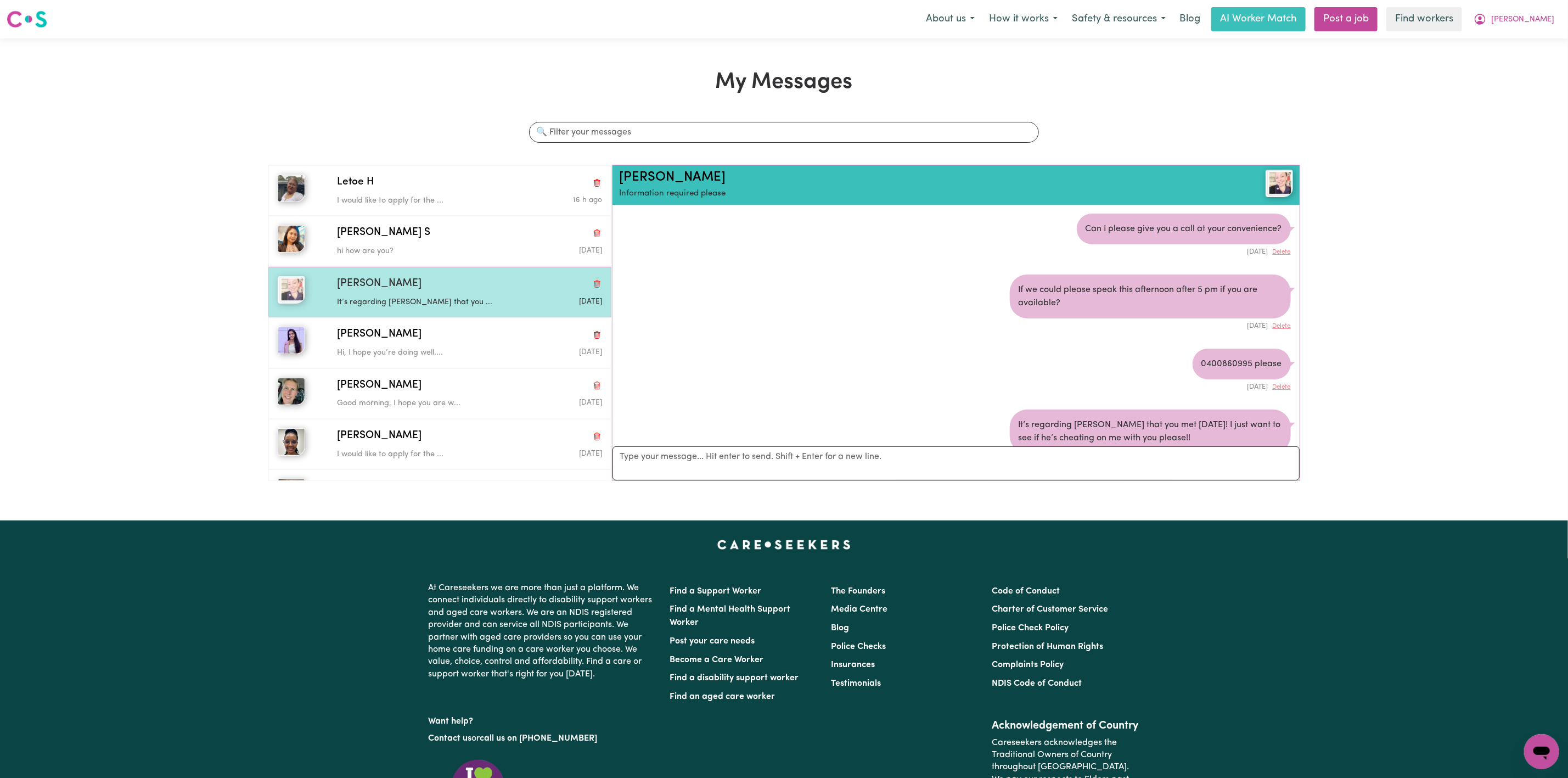
scroll to position [38, 0]
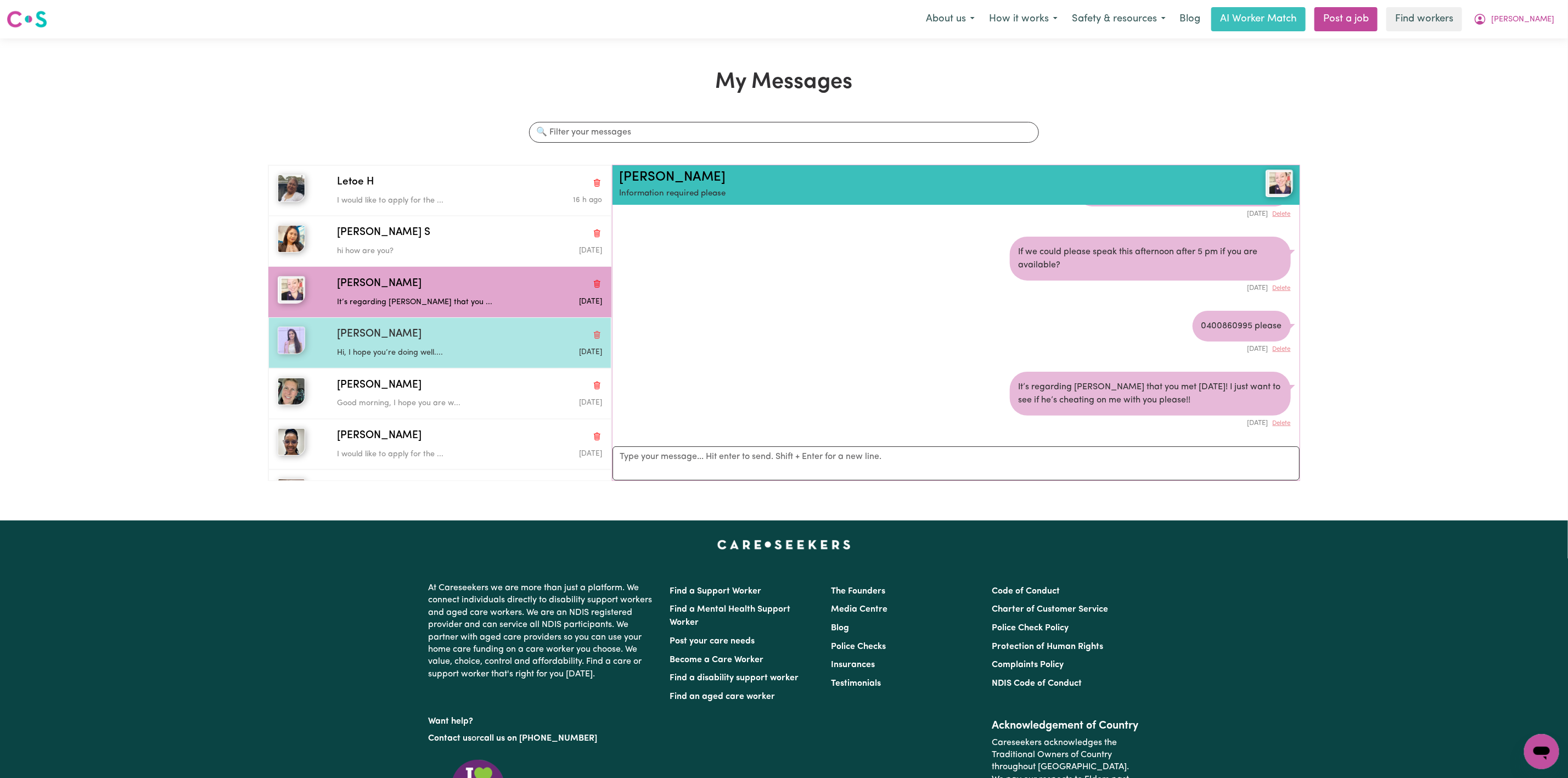
click at [347, 364] on div "Pooja K Hi, I hope you’re doing well.... [DATE]" at bounding box center [440, 342] width 343 height 51
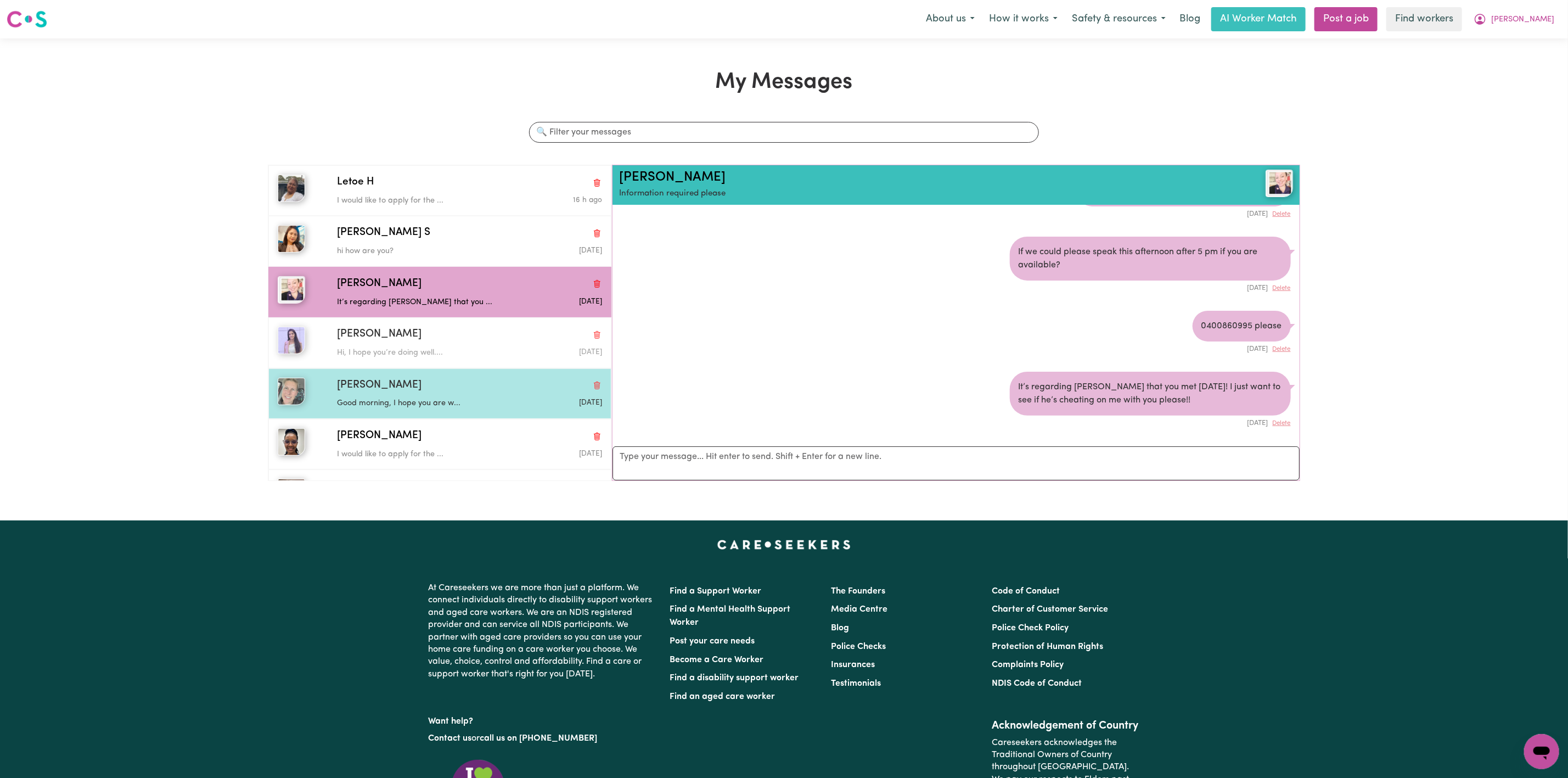
scroll to position [7, 0]
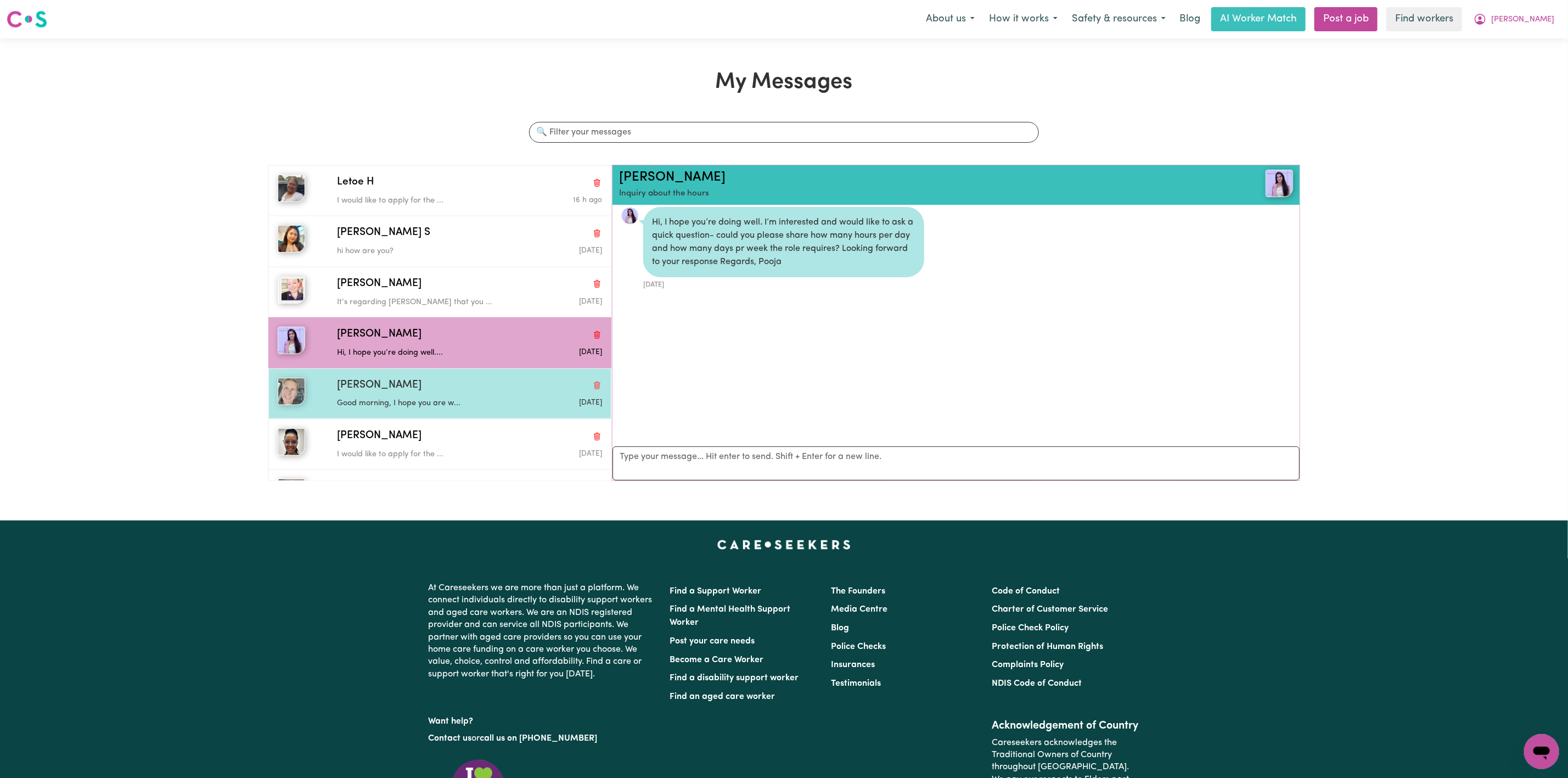
click at [339, 409] on p "Good morning, I hope you are w..." at bounding box center [425, 404] width 177 height 12
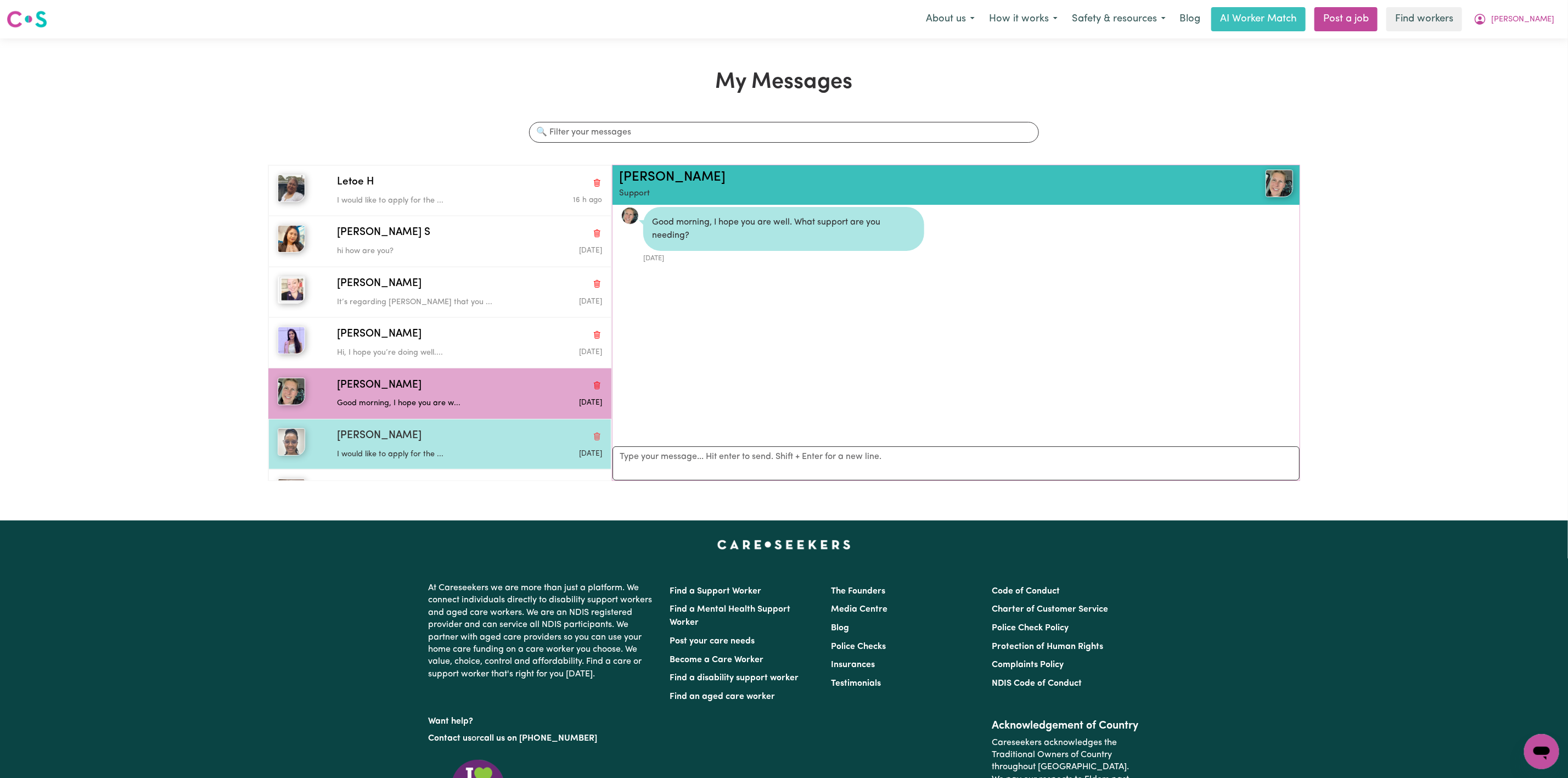
click at [384, 433] on span "[PERSON_NAME]" at bounding box center [379, 436] width 85 height 16
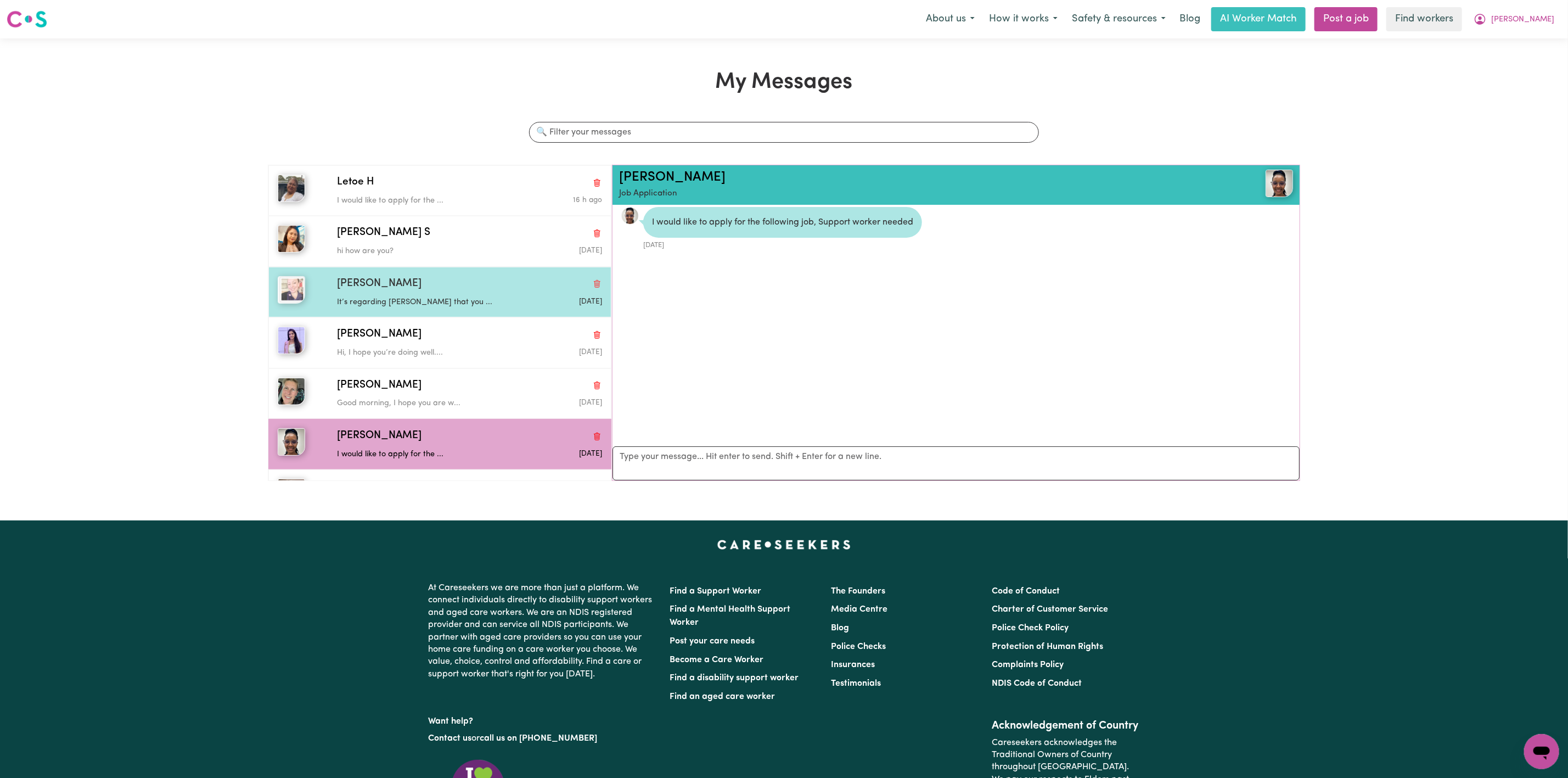
click at [412, 278] on div "[PERSON_NAME]" at bounding box center [469, 284] width 265 height 16
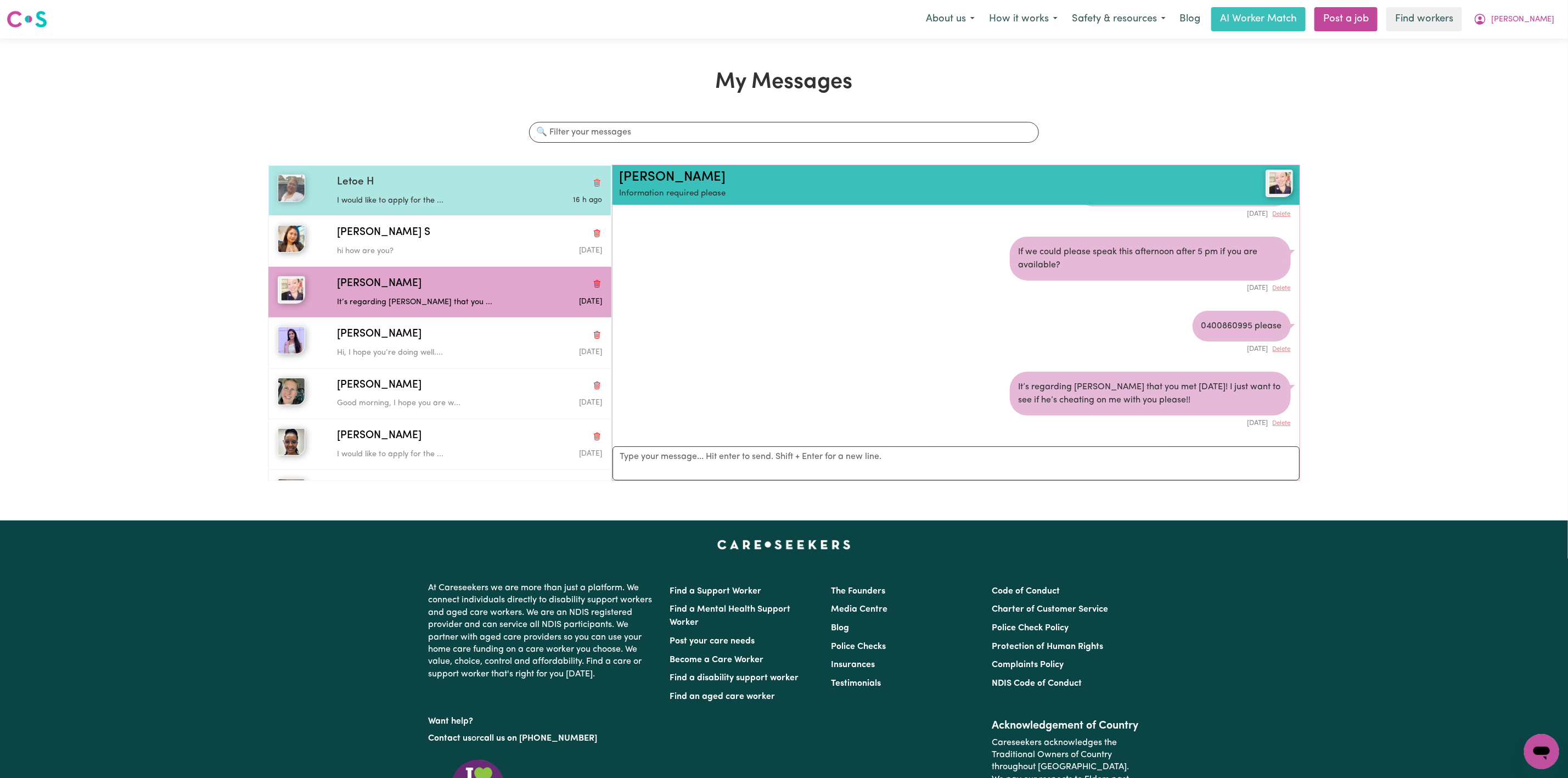
drag, startPoint x: 463, startPoint y: 192, endPoint x: 481, endPoint y: 193, distance: 18.0
click at [474, 193] on div "I would like to apply for the ..." at bounding box center [425, 199] width 177 height 16
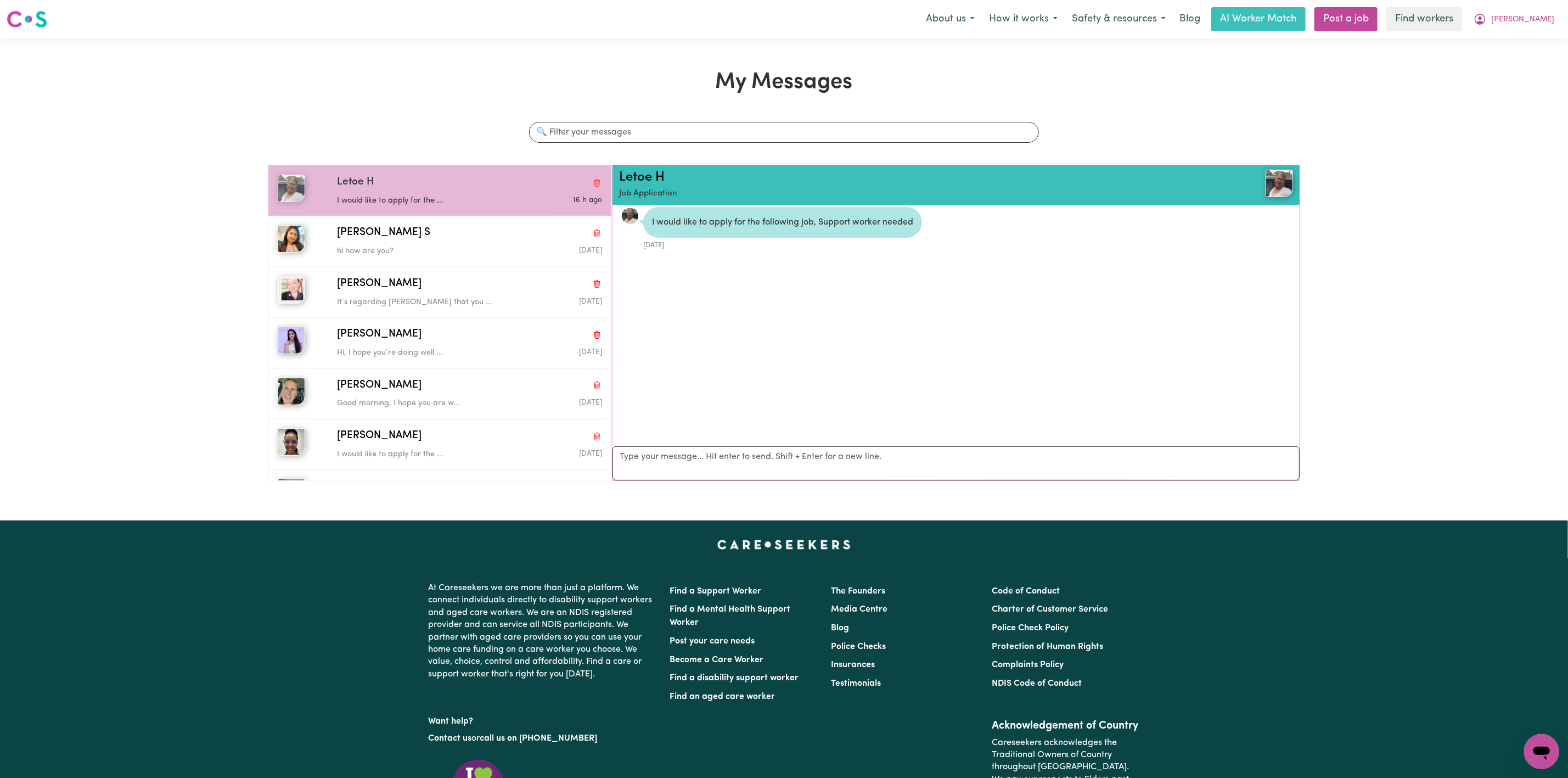
scroll to position [7, 0]
click at [1539, 23] on span "[PERSON_NAME]" at bounding box center [1522, 20] width 63 height 12
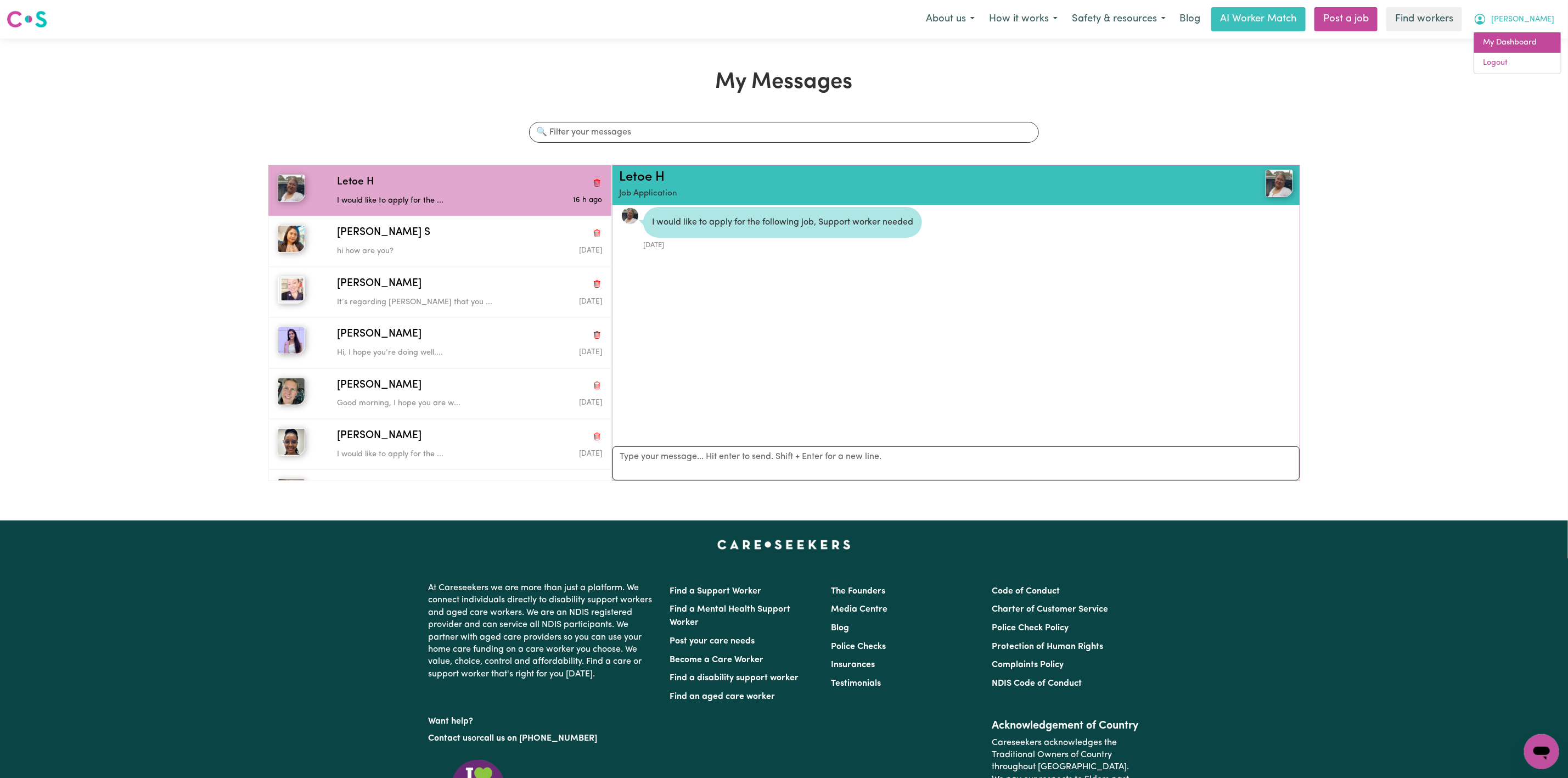
click at [1523, 44] on link "My Dashboard" at bounding box center [1517, 42] width 87 height 21
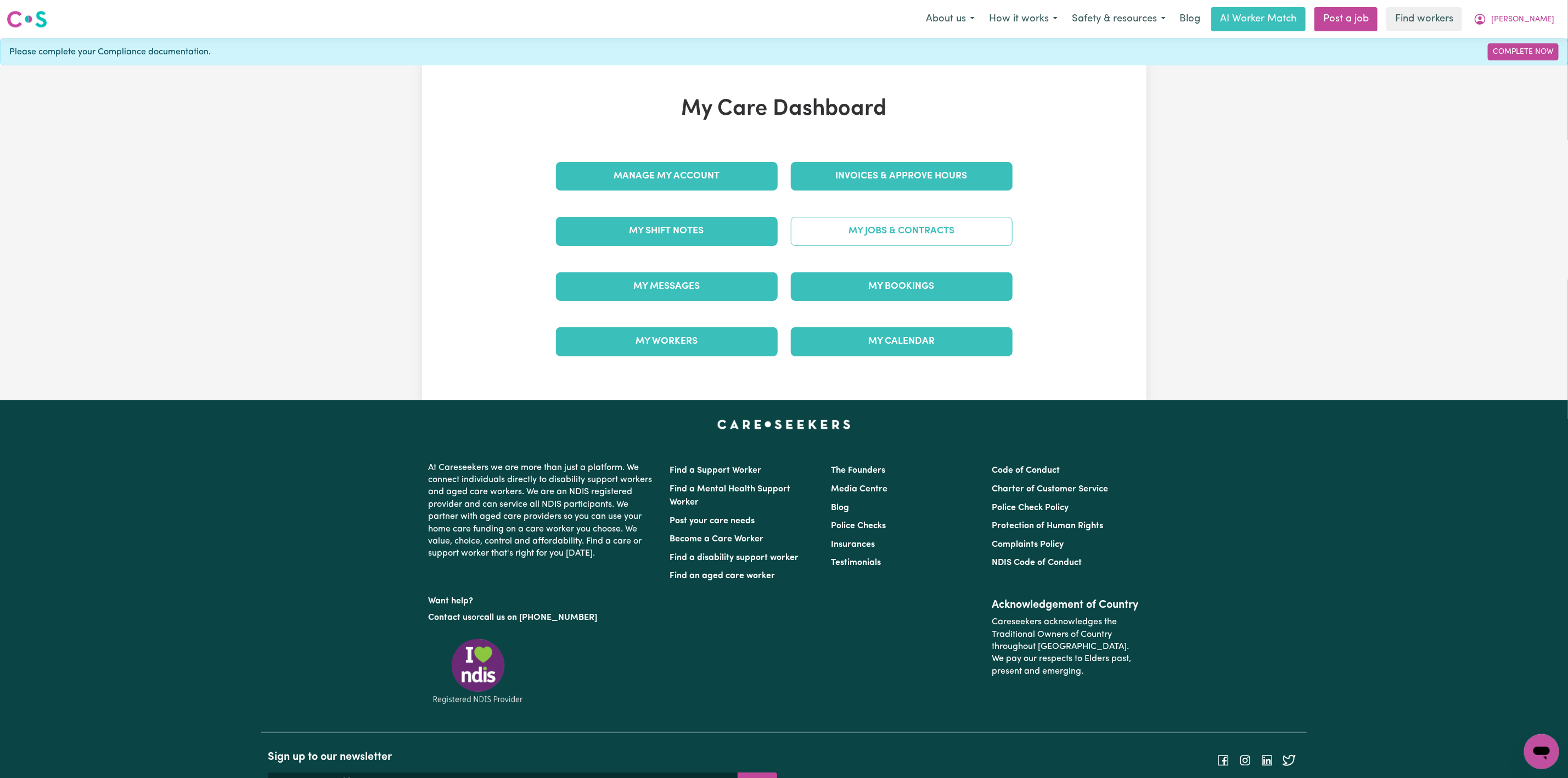
click at [904, 233] on link "My Jobs & Contracts" at bounding box center [901, 231] width 222 height 29
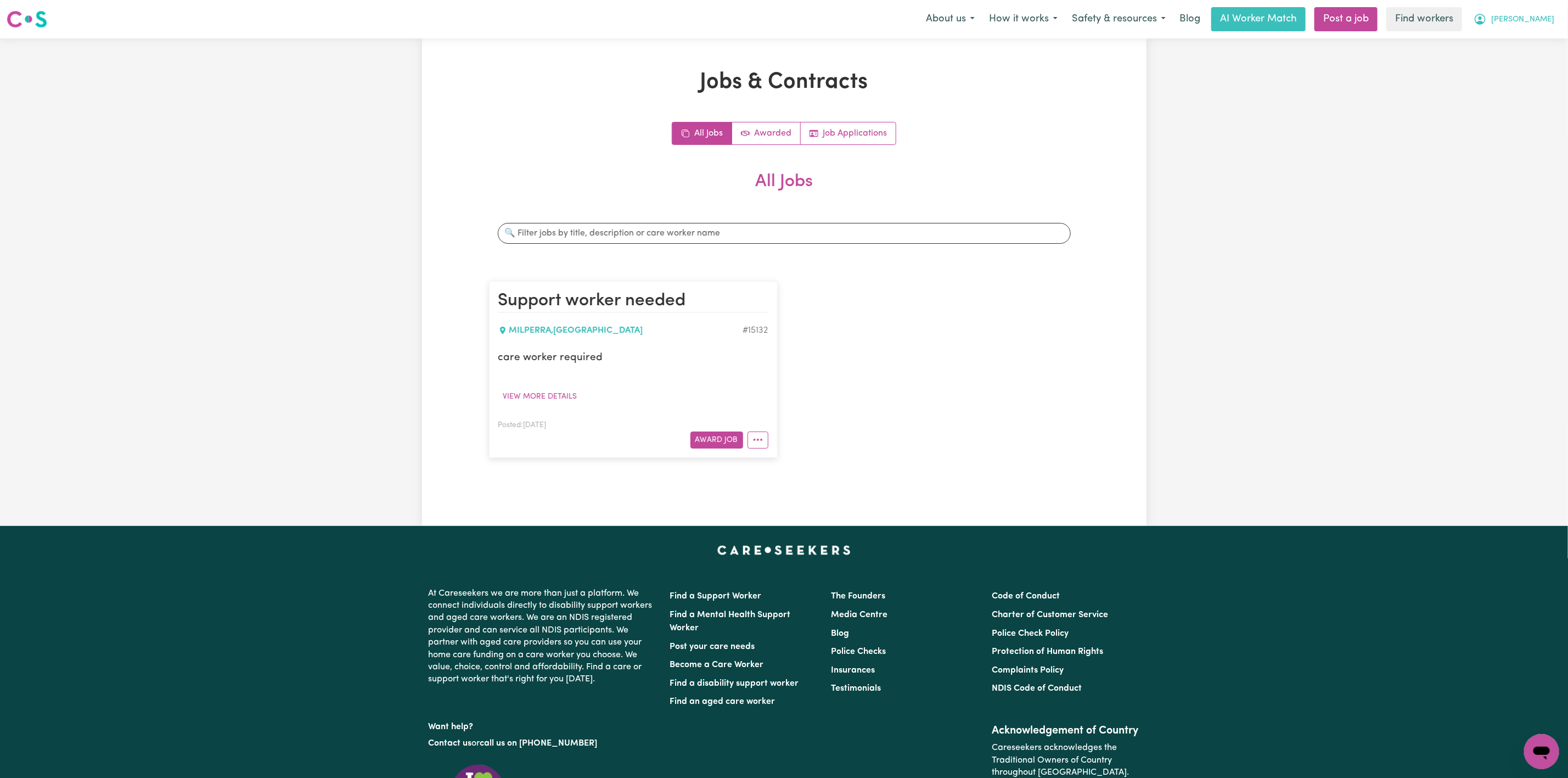
click at [1528, 17] on span "[PERSON_NAME]" at bounding box center [1522, 20] width 63 height 12
click at [1510, 43] on link "My Dashboard" at bounding box center [1517, 42] width 87 height 21
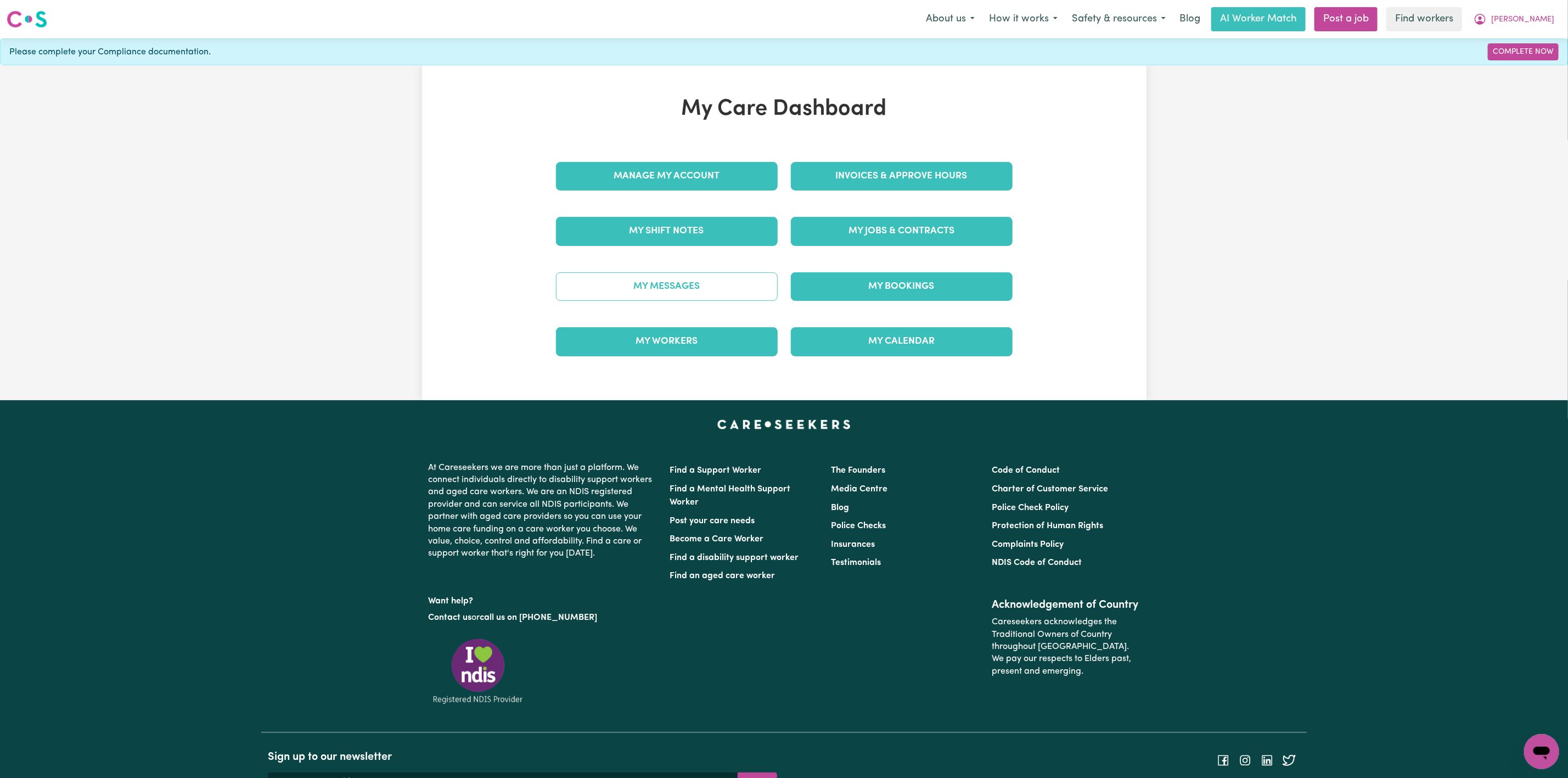
click at [624, 282] on link "My Messages" at bounding box center [667, 286] width 222 height 29
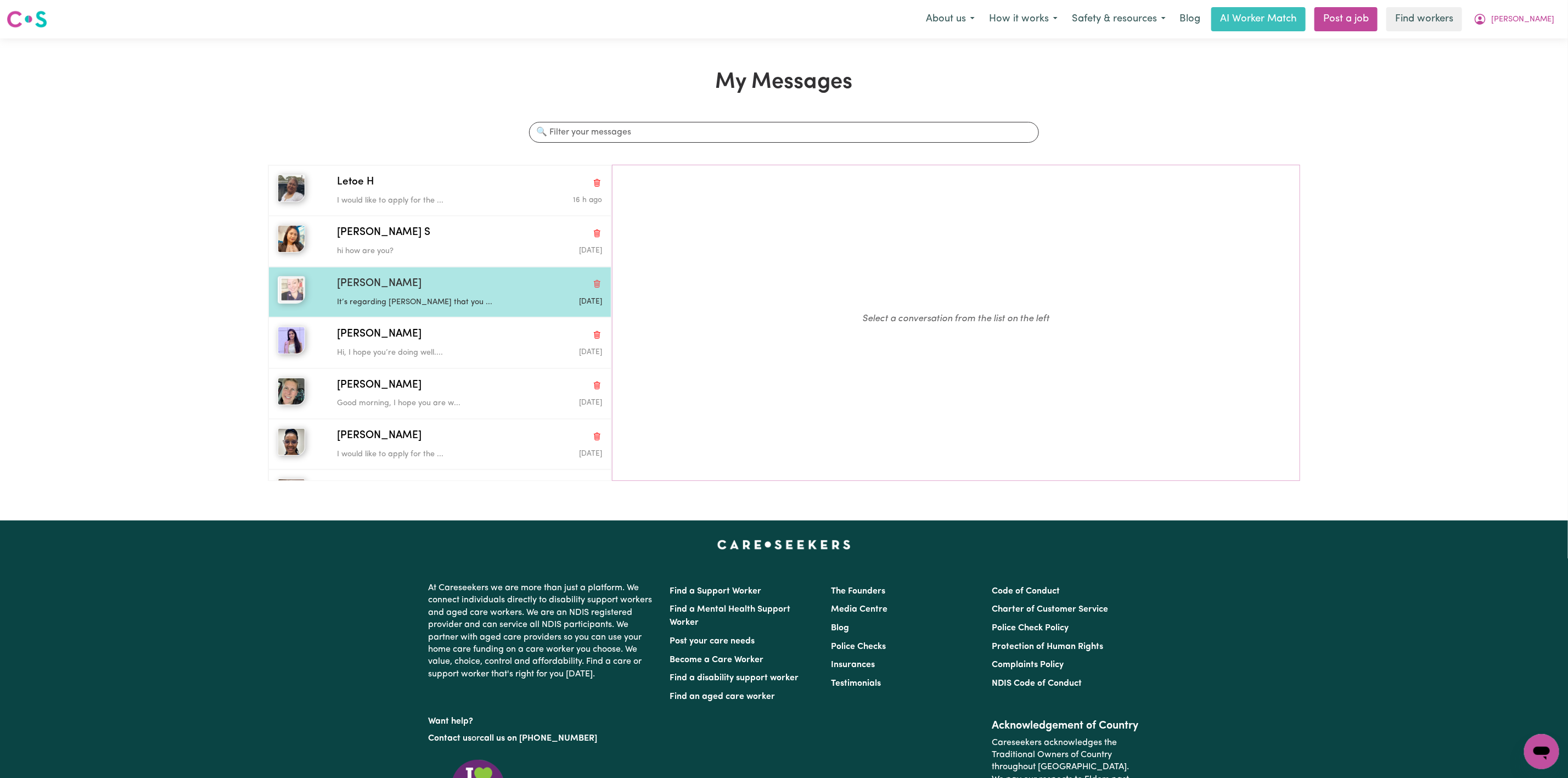
drag, startPoint x: 366, startPoint y: 287, endPoint x: 427, endPoint y: 269, distance: 63.6
click at [366, 287] on span "[PERSON_NAME]" at bounding box center [379, 284] width 85 height 16
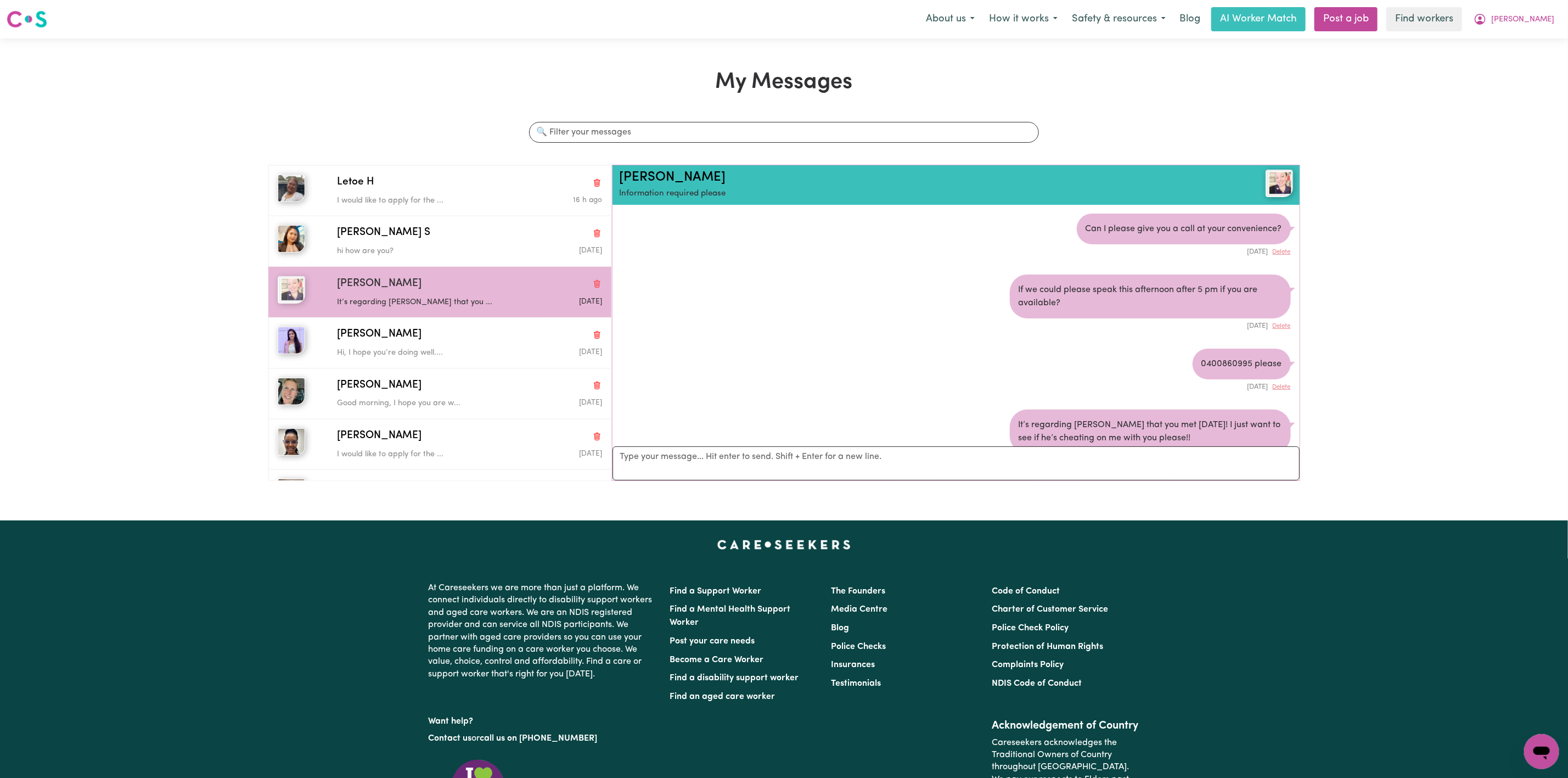
scroll to position [38, 0]
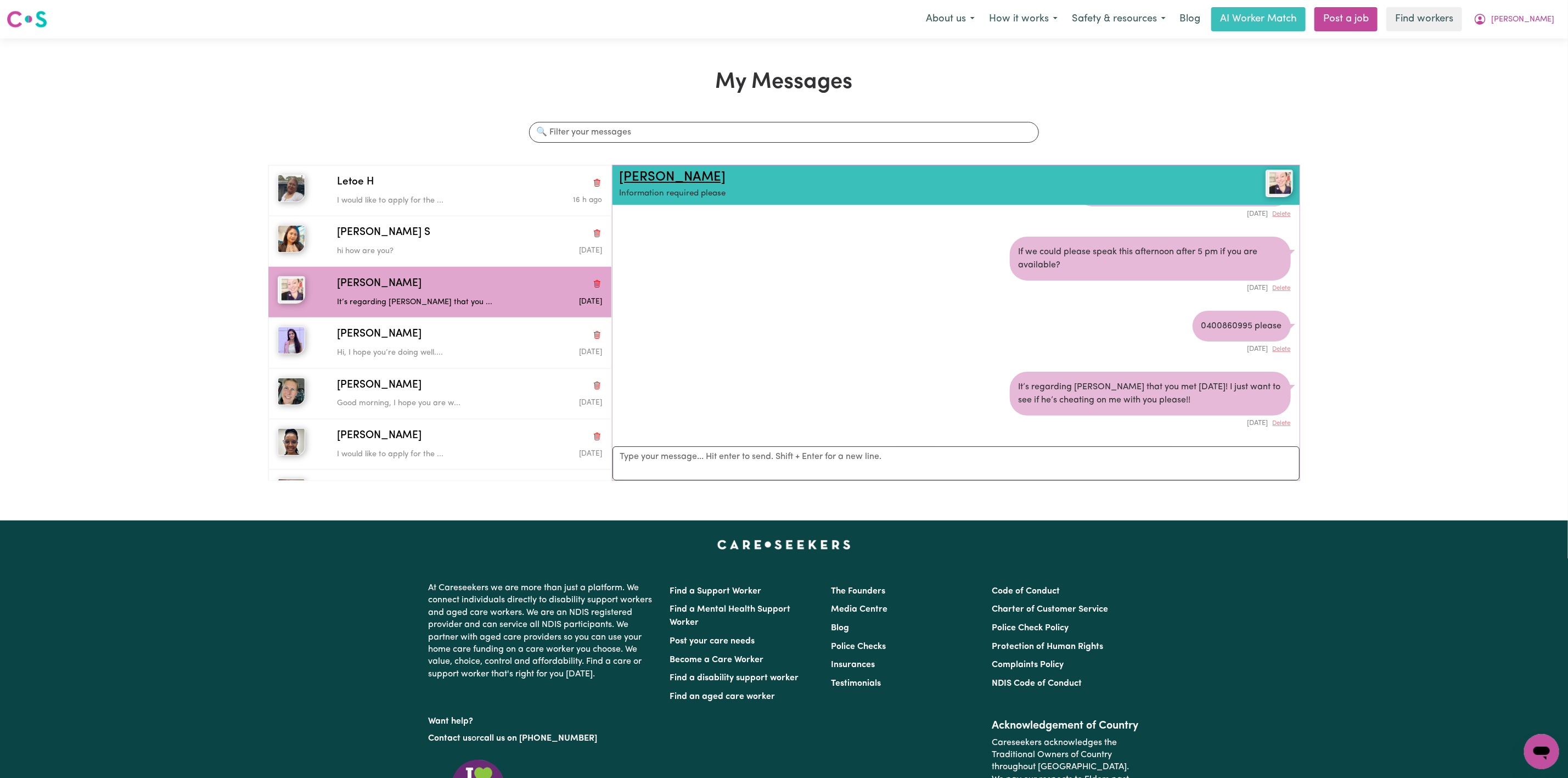
click at [649, 178] on link "[PERSON_NAME]" at bounding box center [672, 177] width 107 height 13
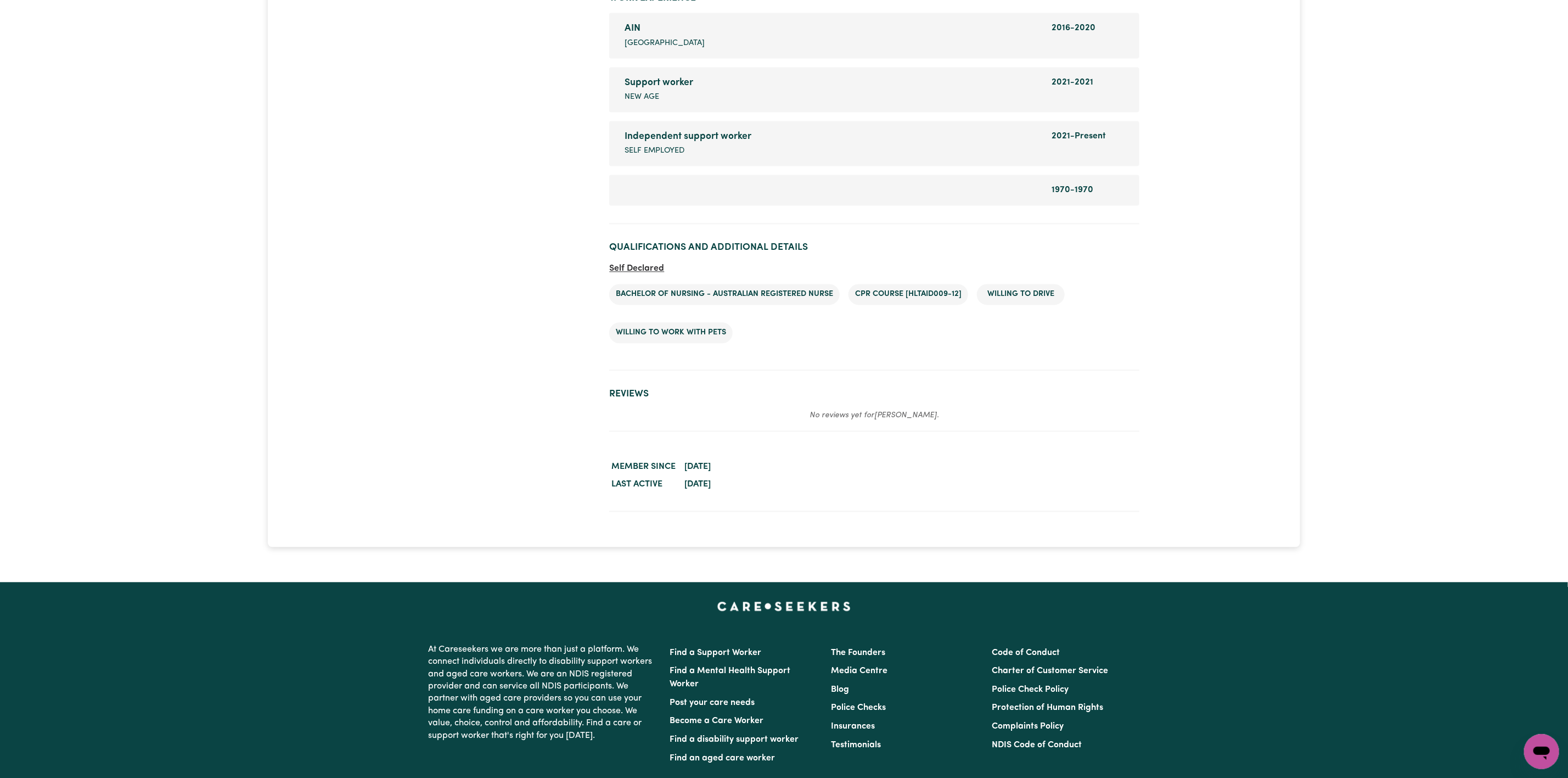
scroll to position [1647, 0]
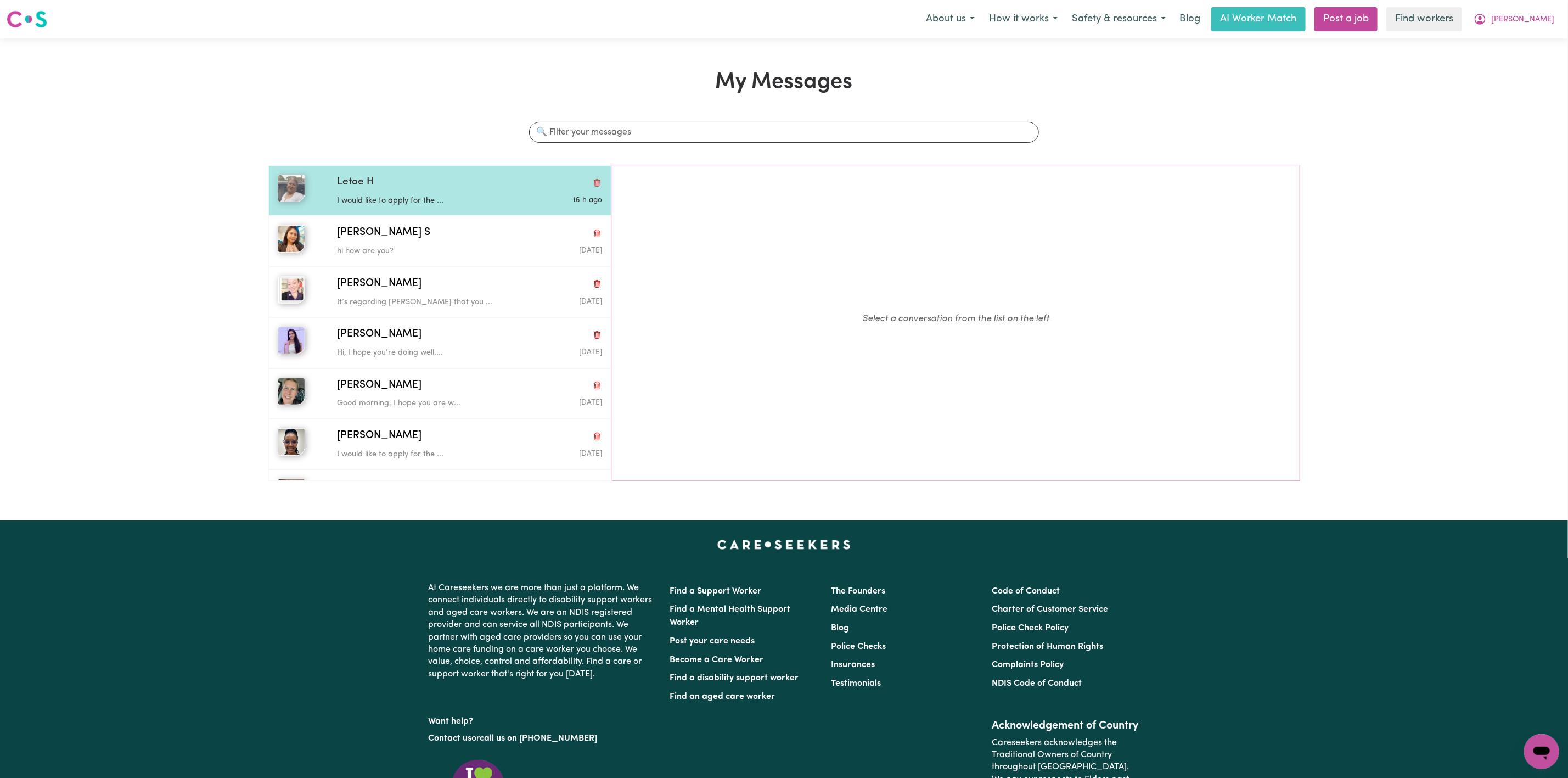
click at [374, 198] on p "I would like to apply for the ..." at bounding box center [425, 201] width 177 height 12
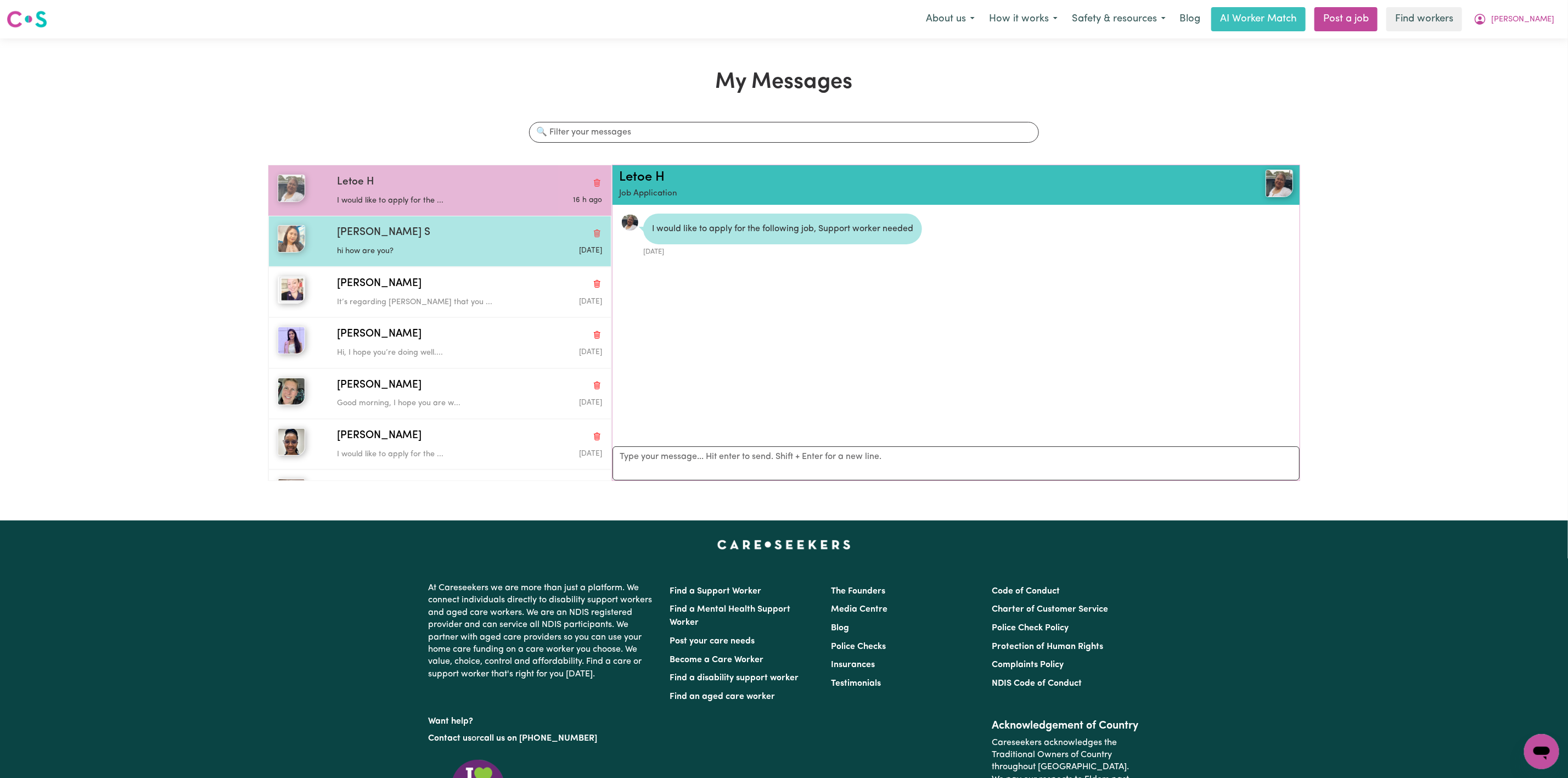
scroll to position [7, 0]
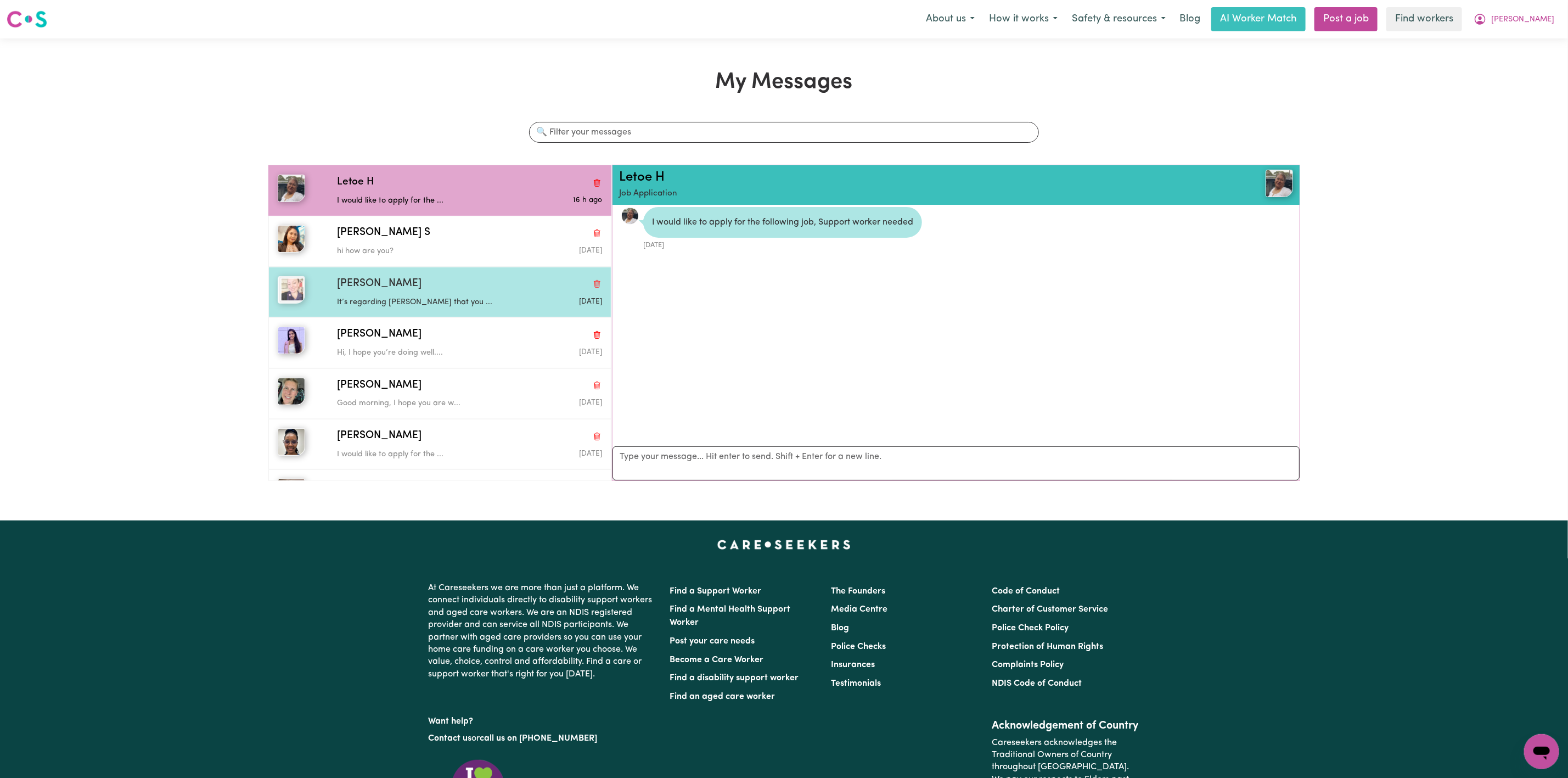
click at [426, 293] on div "It’s regarding [PERSON_NAME] that you ..." at bounding box center [425, 300] width 177 height 16
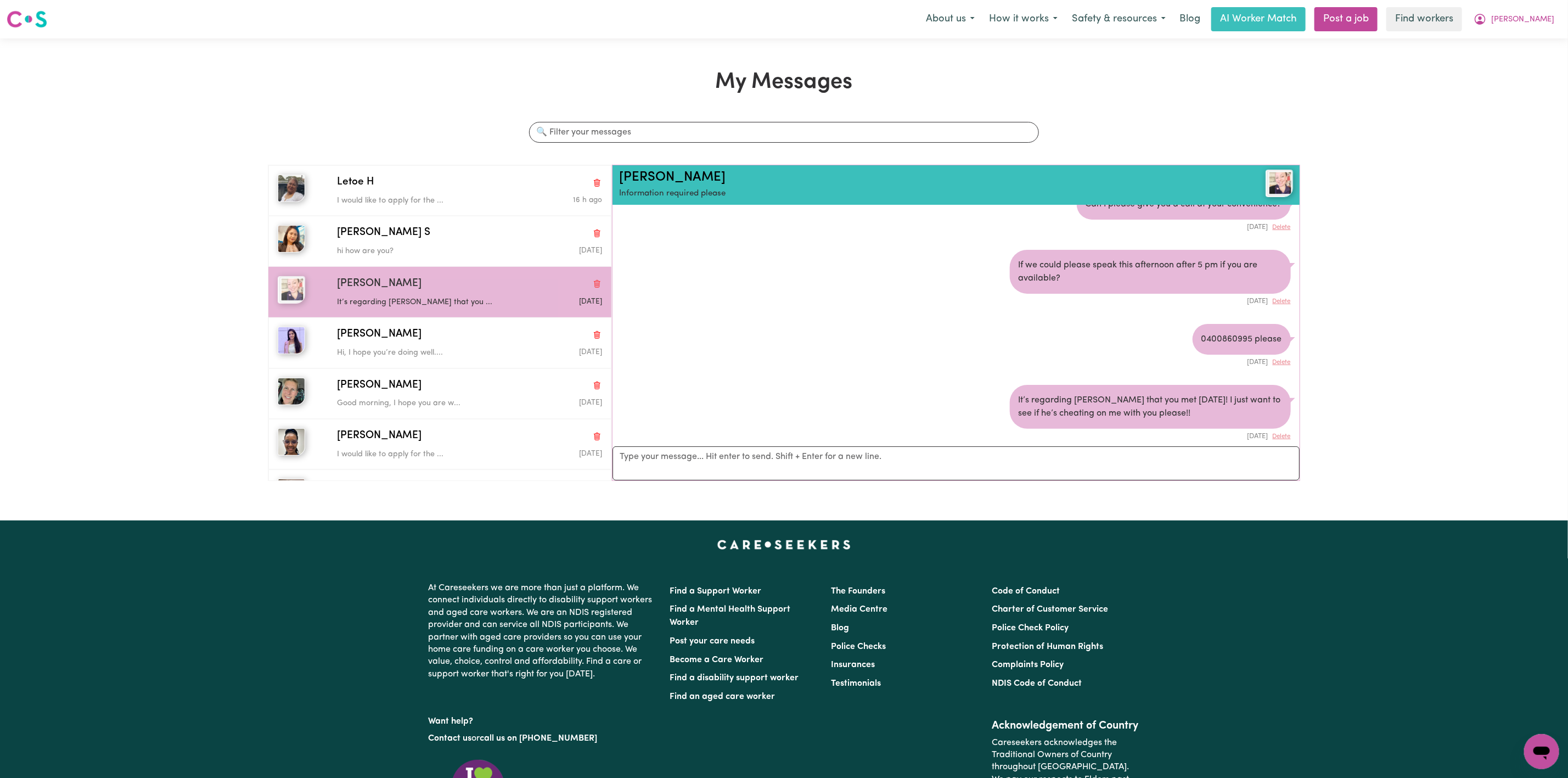
scroll to position [38, 0]
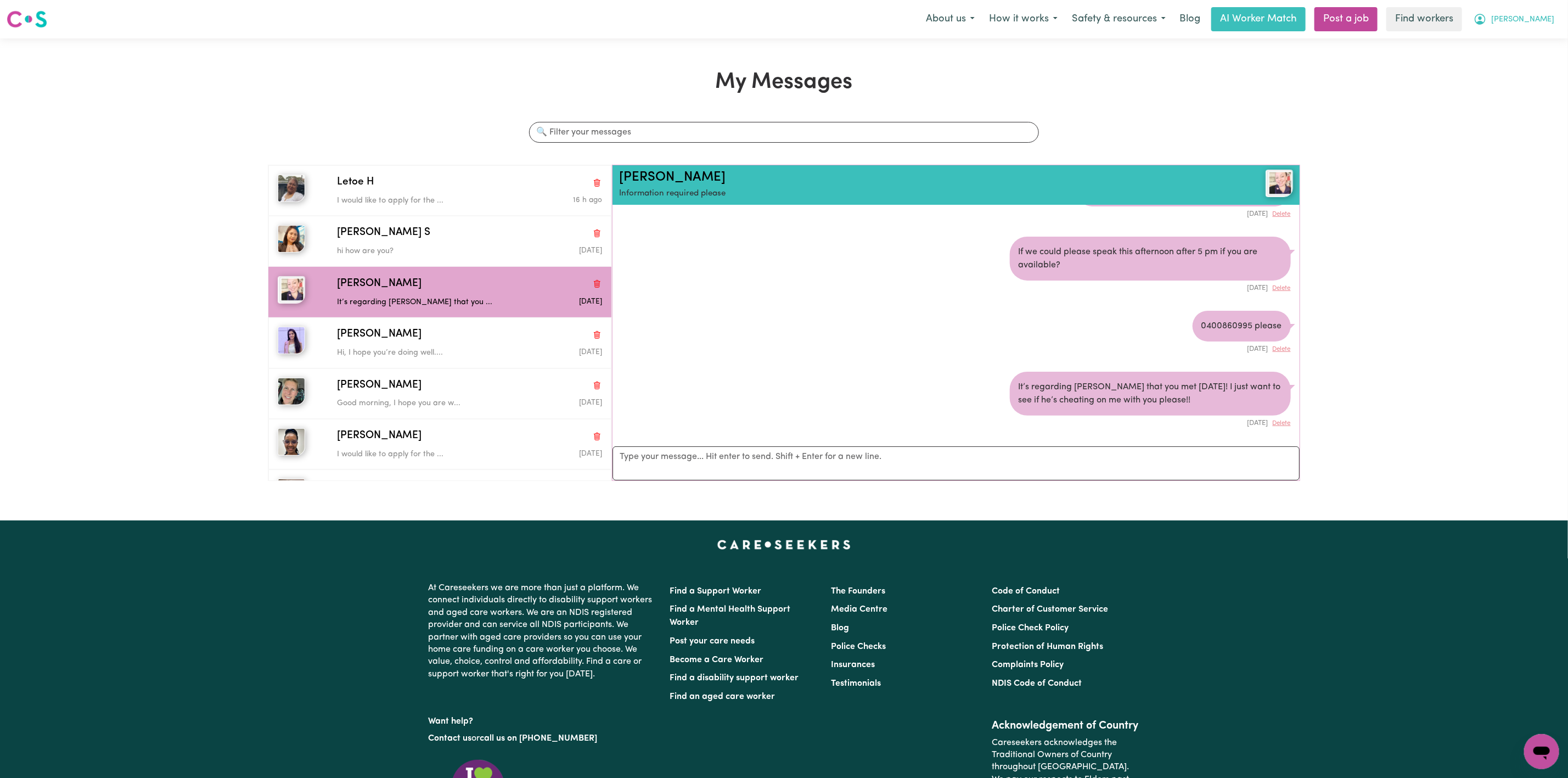
drag, startPoint x: 1538, startPoint y: 23, endPoint x: 1532, endPoint y: 29, distance: 8.5
click at [1538, 21] on span "[PERSON_NAME]" at bounding box center [1522, 20] width 63 height 12
click at [1527, 53] on link "Logout" at bounding box center [1517, 63] width 87 height 21
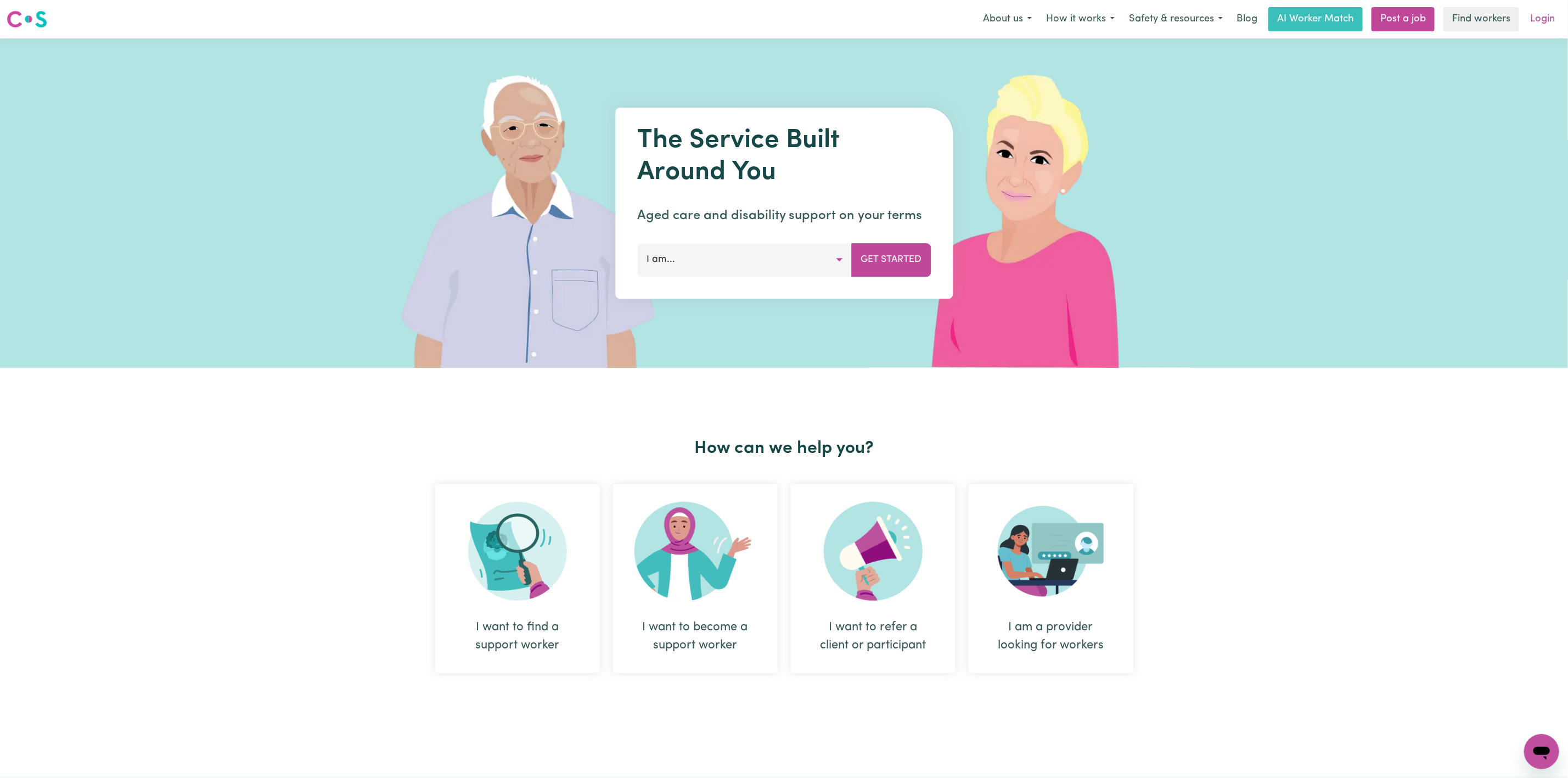
click at [1539, 26] on link "Login" at bounding box center [1542, 19] width 38 height 24
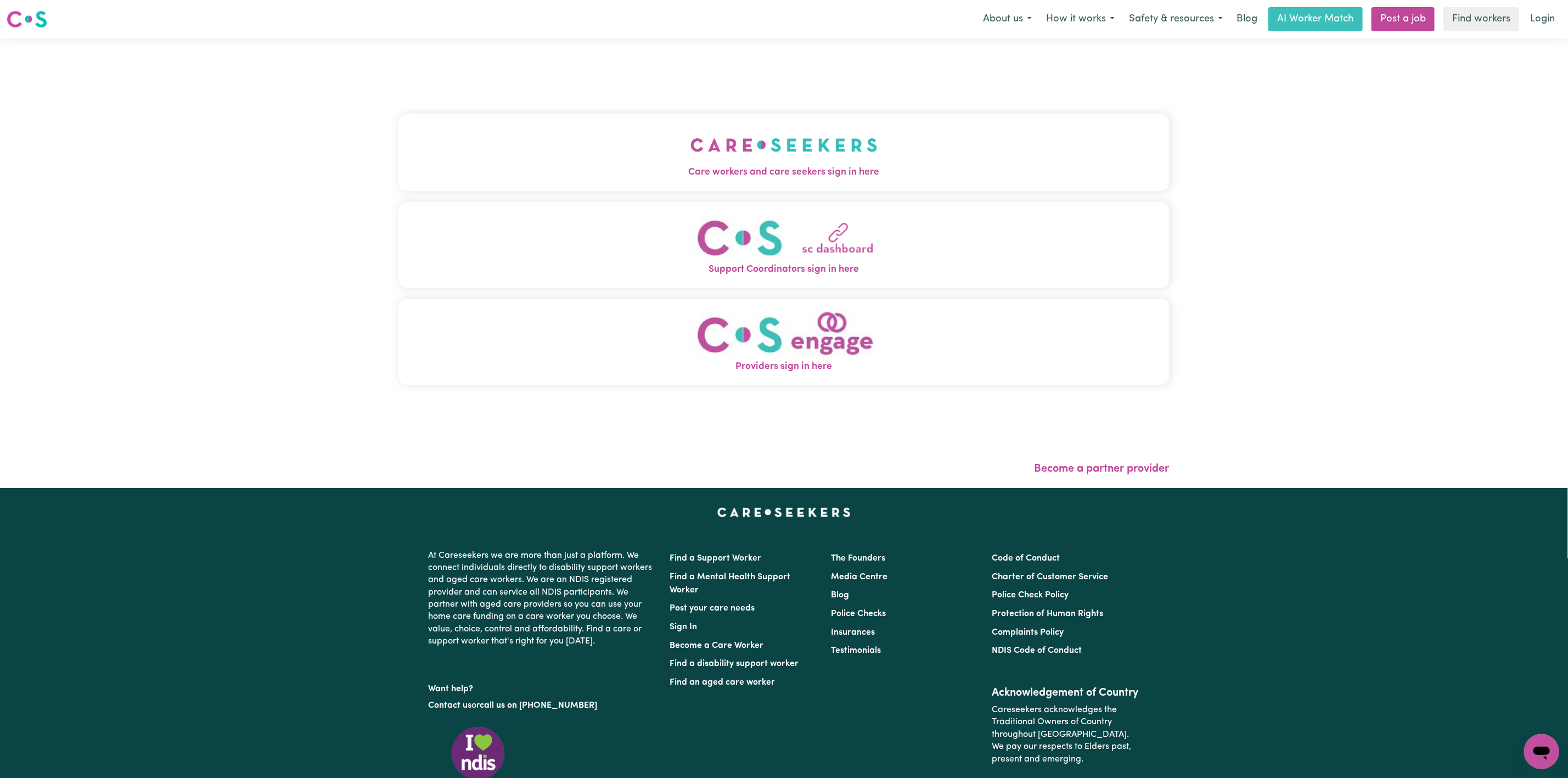
drag, startPoint x: 751, startPoint y: 157, endPoint x: 745, endPoint y: 157, distance: 6.0
click at [745, 157] on button "Care workers and care seekers sign in here" at bounding box center [784, 152] width 772 height 77
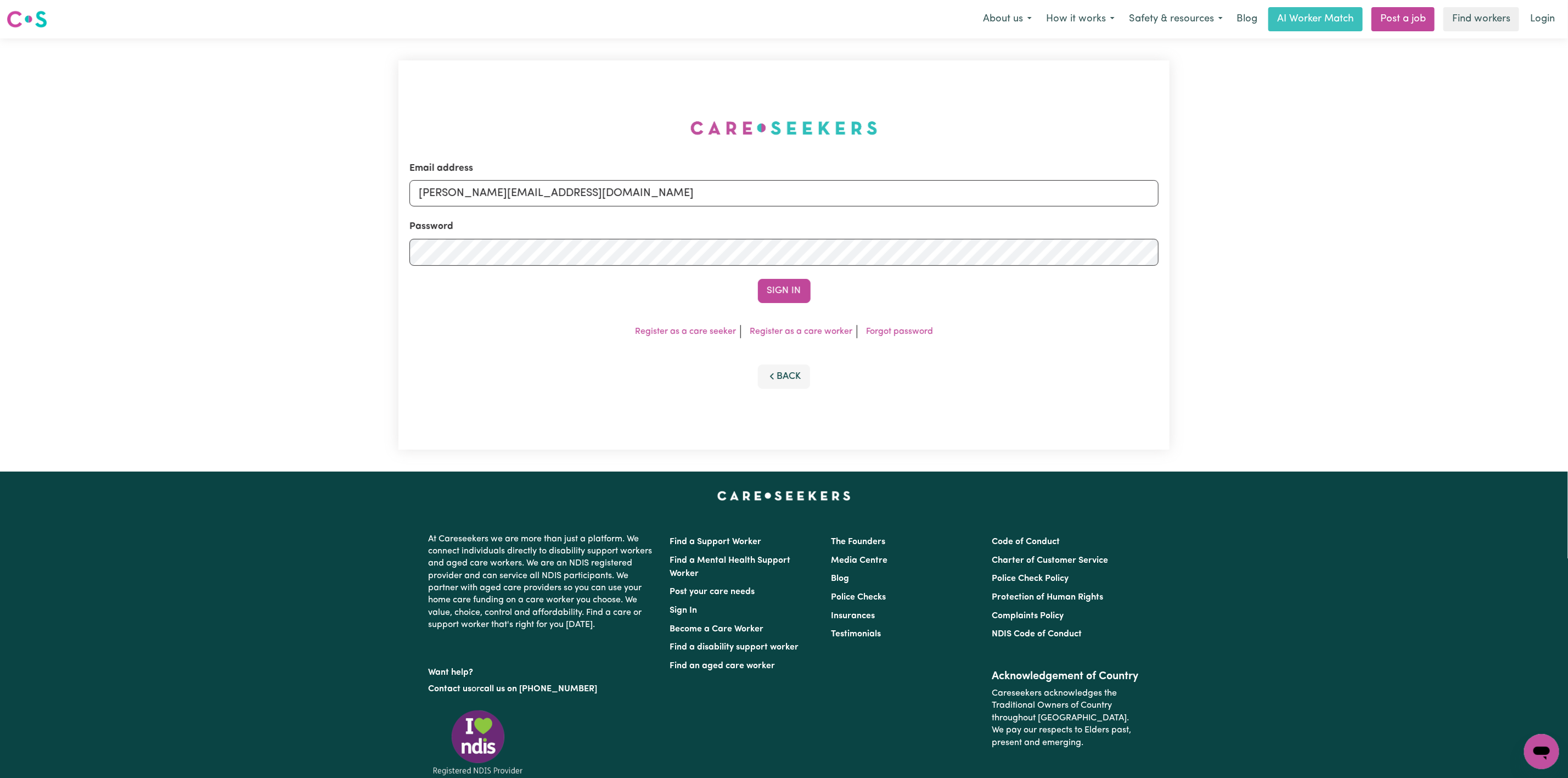
drag, startPoint x: 510, startPoint y: 217, endPoint x: 510, endPoint y: 206, distance: 11.0
click at [510, 216] on form "Email address [PERSON_NAME][EMAIL_ADDRESS][DOMAIN_NAME] Password Sign In" at bounding box center [784, 232] width 750 height 142
click at [510, 194] on input "[PERSON_NAME][EMAIL_ADDRESS][DOMAIN_NAME]" at bounding box center [784, 193] width 750 height 26
drag, startPoint x: 476, startPoint y: 191, endPoint x: 831, endPoint y: 234, distance: 357.6
click at [831, 234] on form "Email address [EMAIL_ADDRESS][PERSON_NAME][DOMAIN_NAME] Password Sign In" at bounding box center [784, 232] width 750 height 142
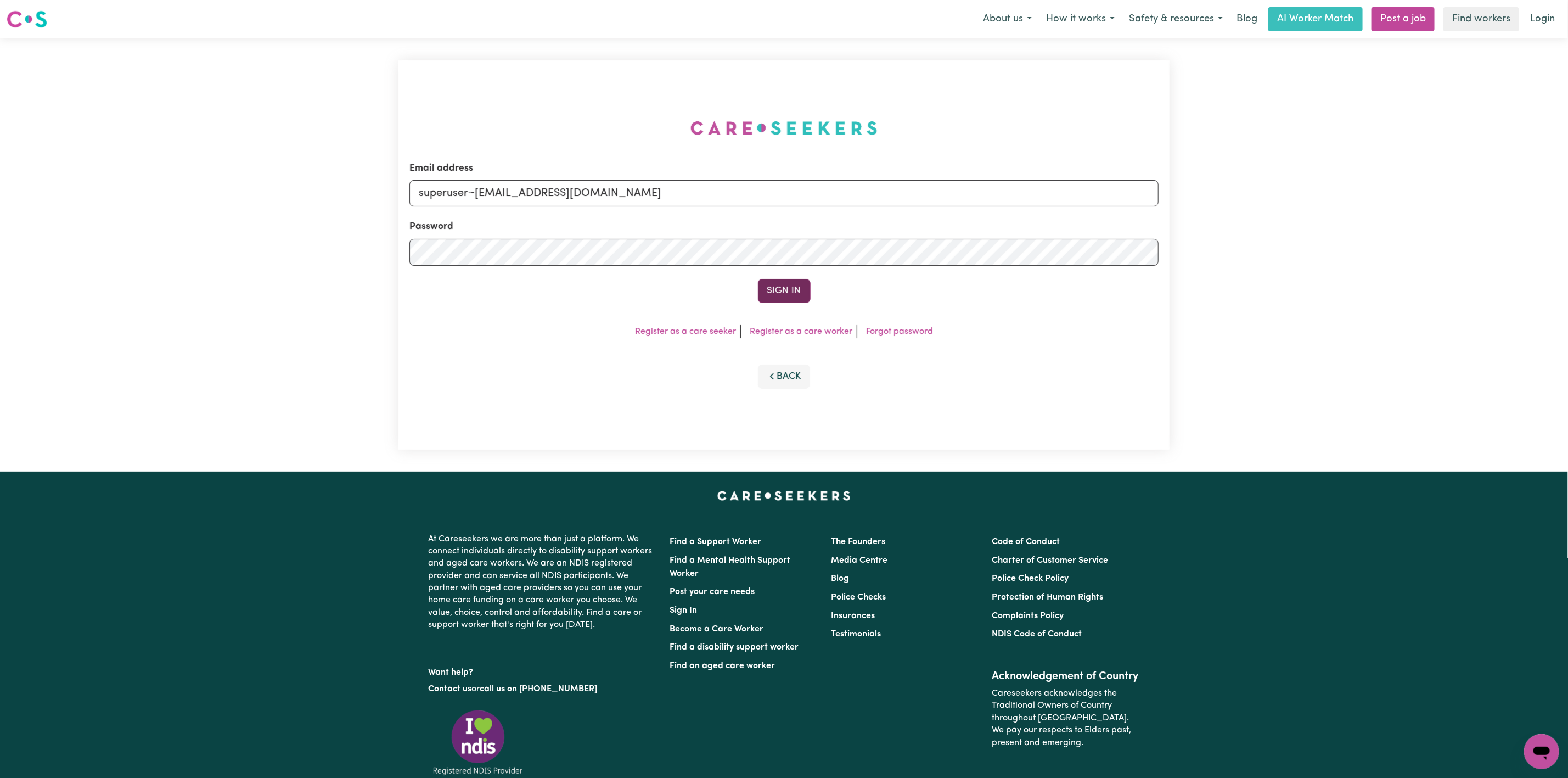
type input "superuser~[EMAIL_ADDRESS][DOMAIN_NAME]"
click at [792, 288] on button "Sign In" at bounding box center [784, 291] width 53 height 24
